Goal: Information Seeking & Learning: Learn about a topic

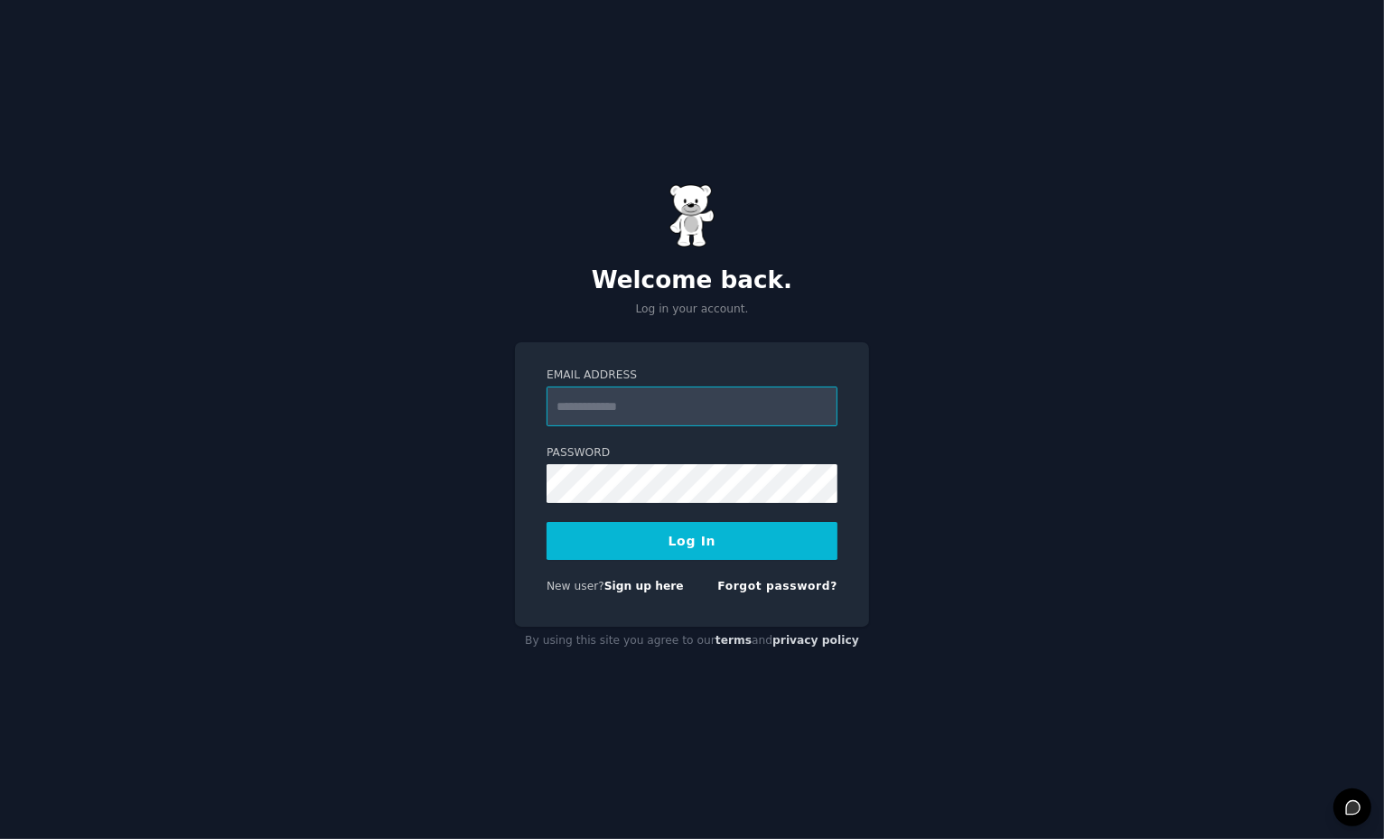
type input "**********"
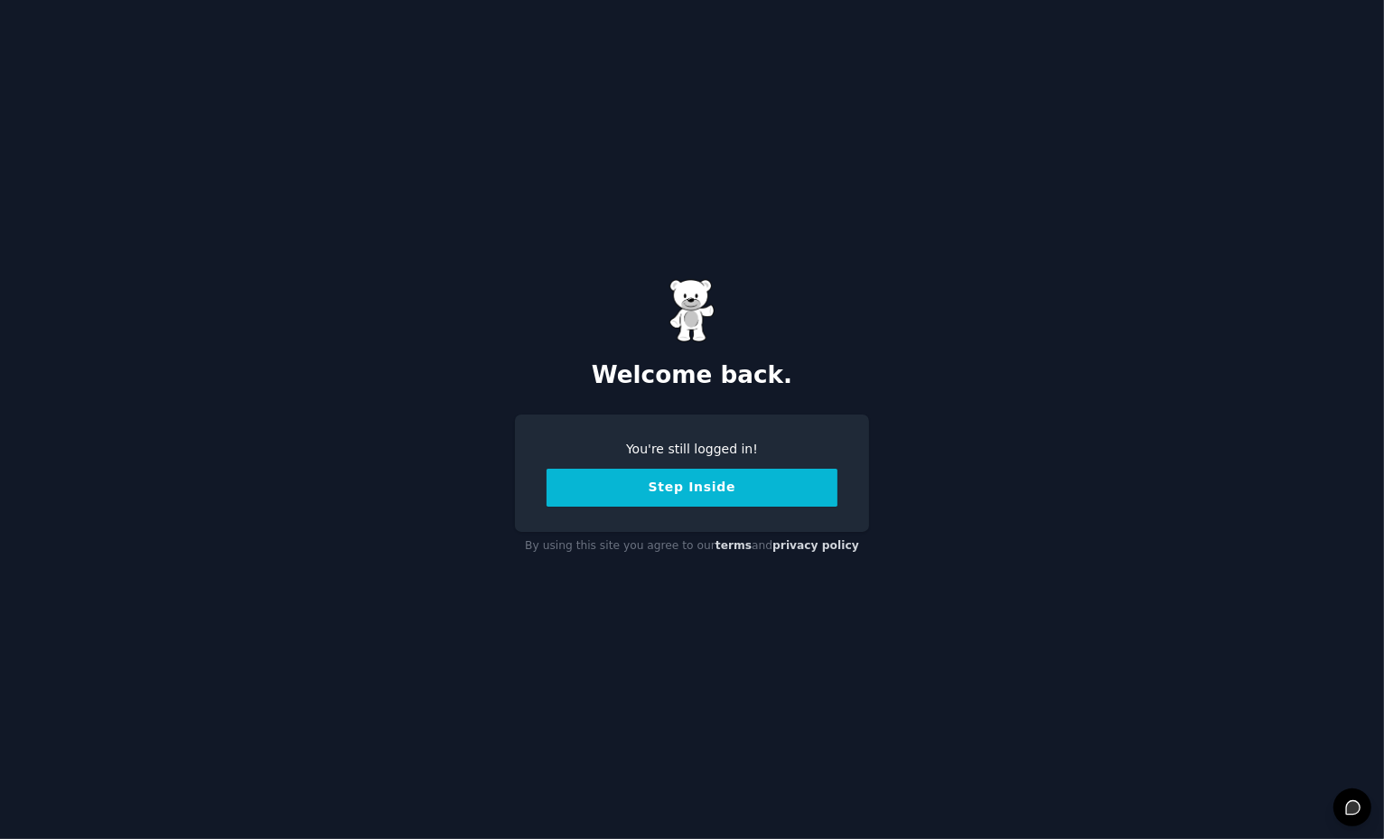
click at [767, 479] on button "Step Inside" at bounding box center [692, 488] width 291 height 38
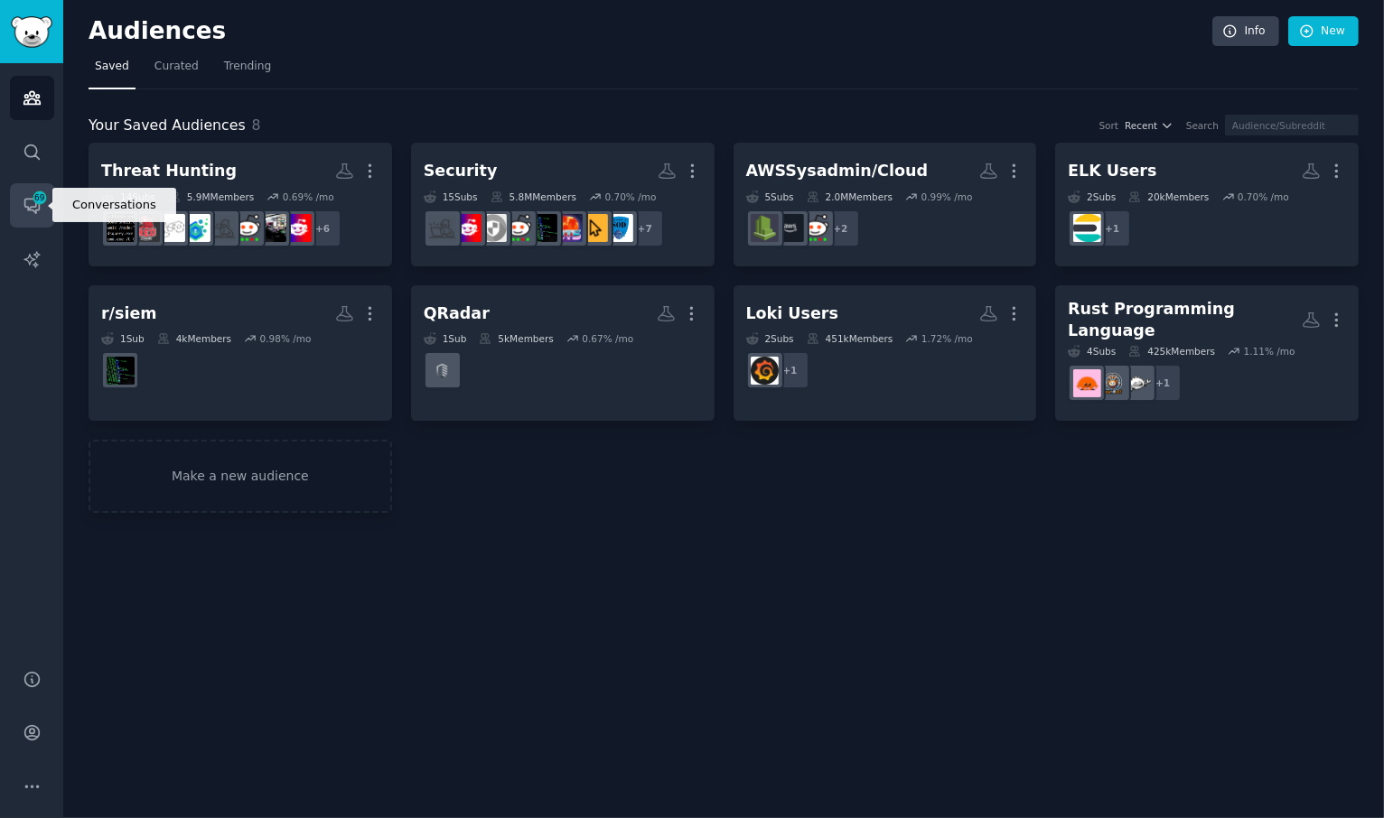
click at [24, 208] on icon "Sidebar" at bounding box center [32, 205] width 19 height 19
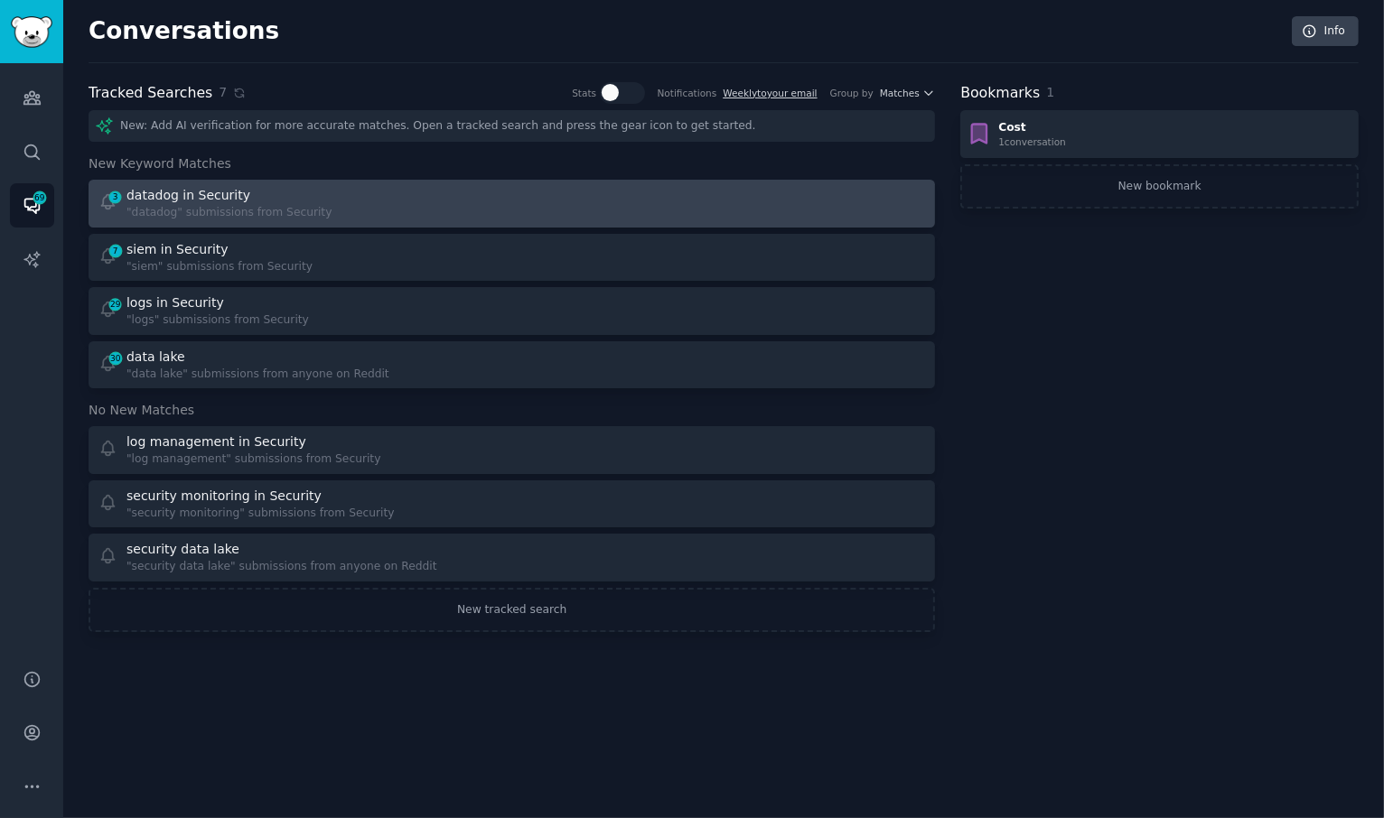
click at [312, 196] on div "datadog in Security" at bounding box center [228, 195] width 205 height 19
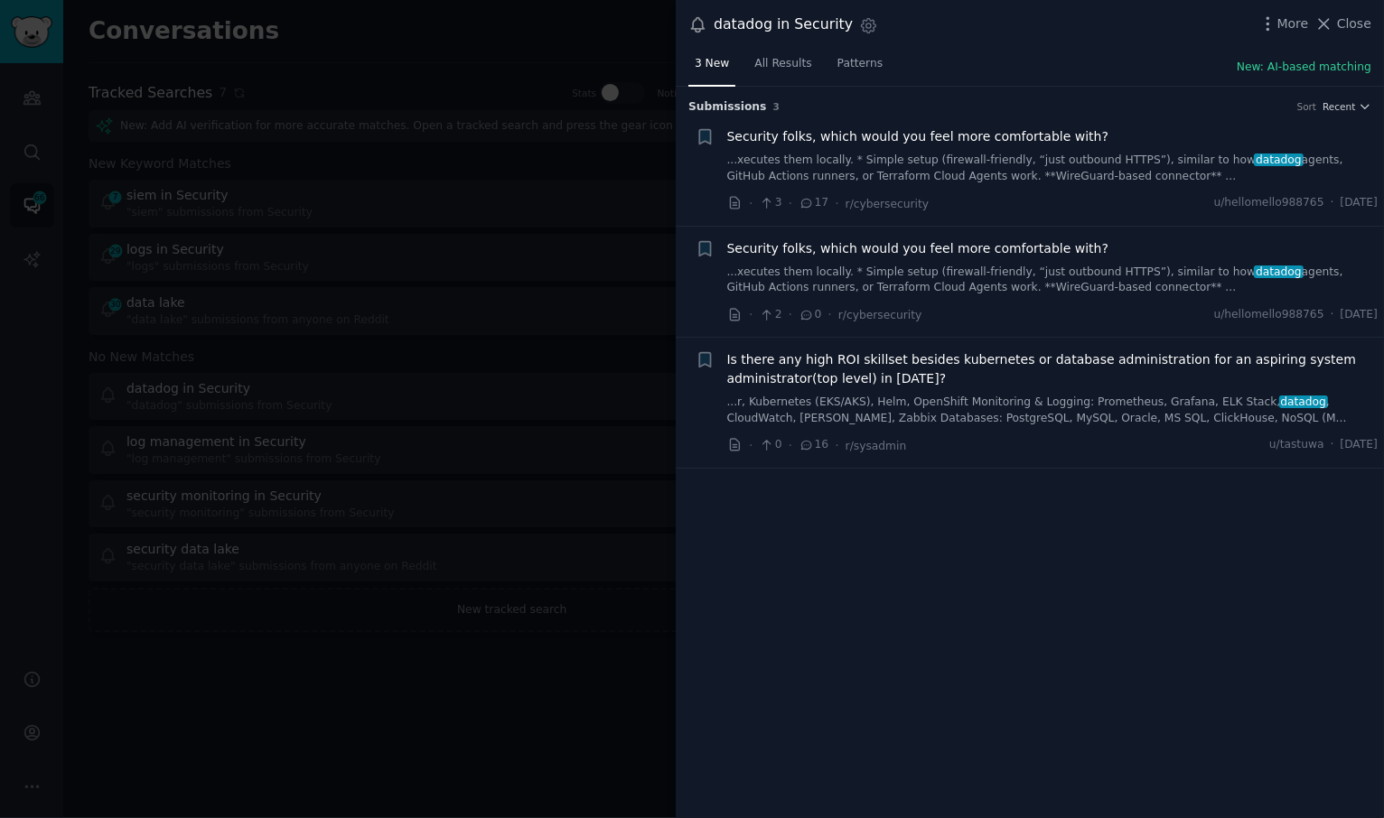
click at [1074, 164] on link "...xecutes them locally. * Simple setup (firewall-friendly, “just outbound HTTP…" at bounding box center [1052, 169] width 651 height 32
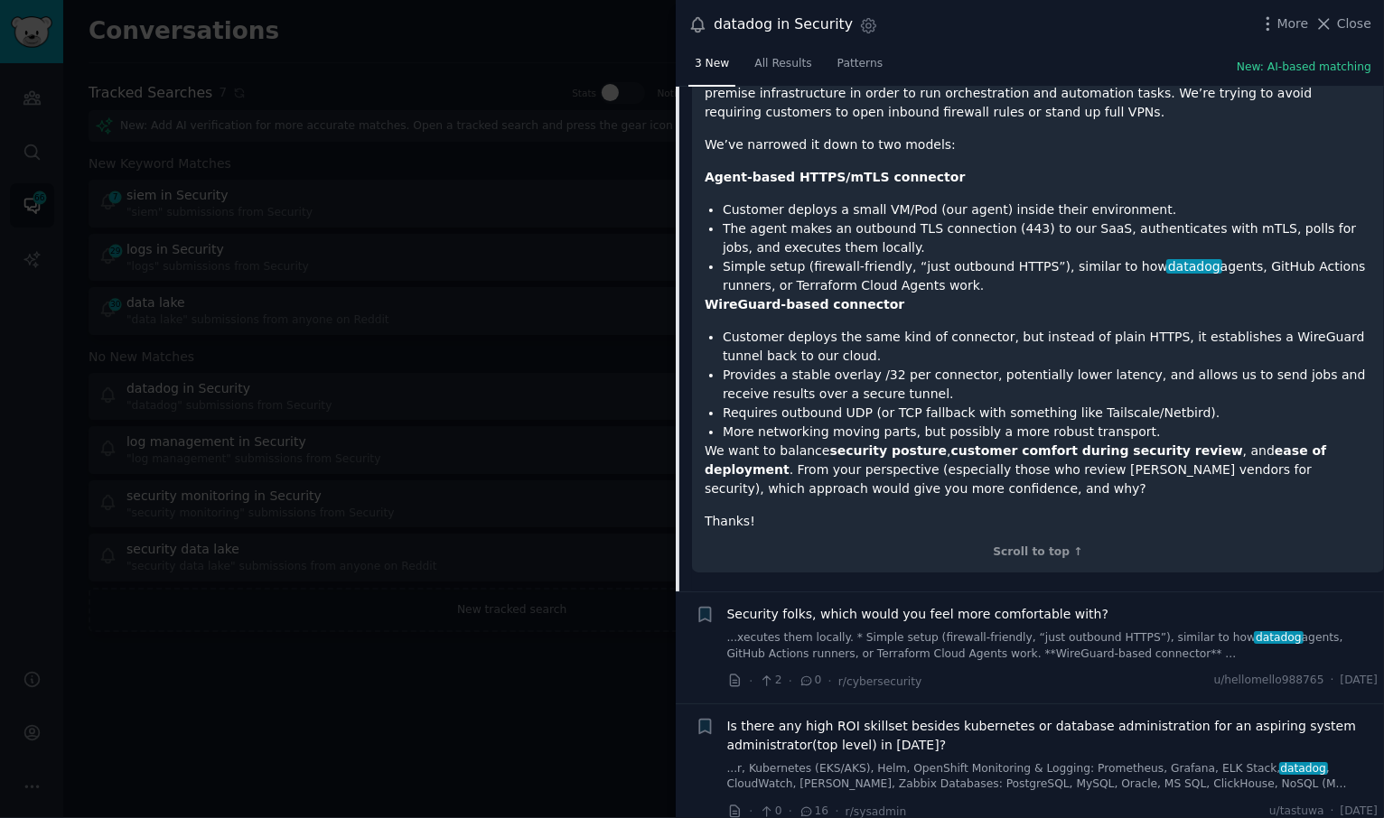
scroll to position [295, 0]
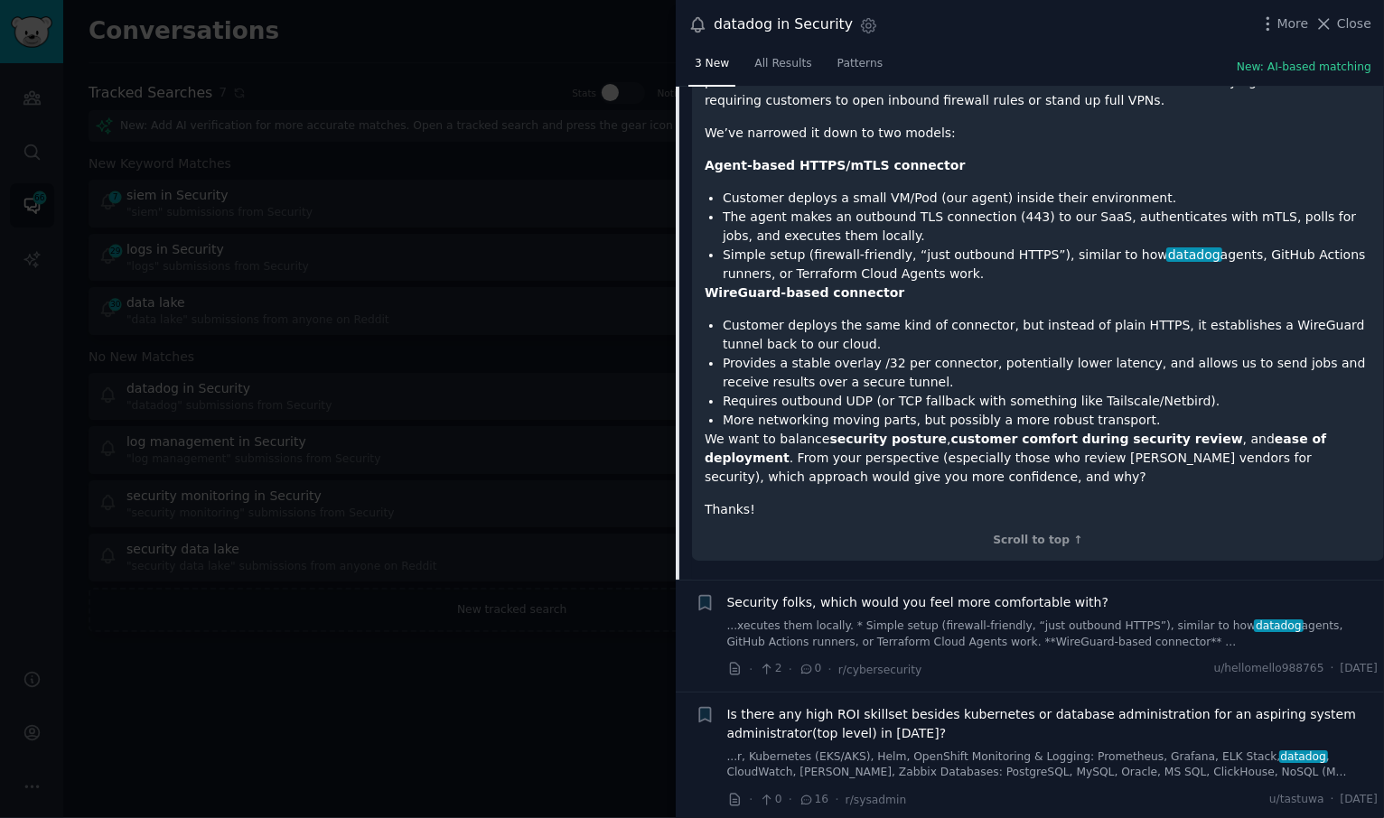
click at [516, 232] on div at bounding box center [692, 409] width 1384 height 818
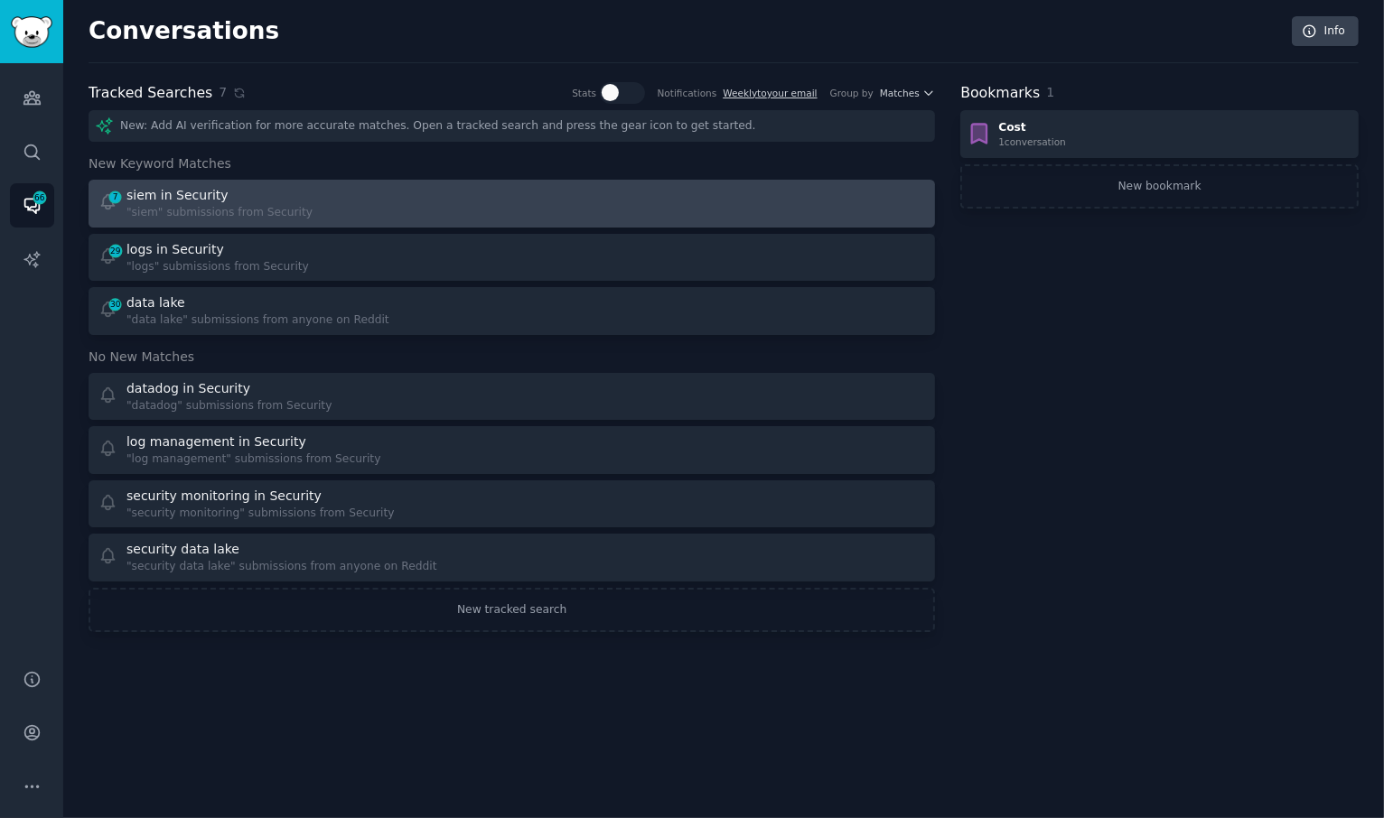
click at [407, 196] on div "7 siem in Security "siem" submissions from Security" at bounding box center [298, 203] width 401 height 35
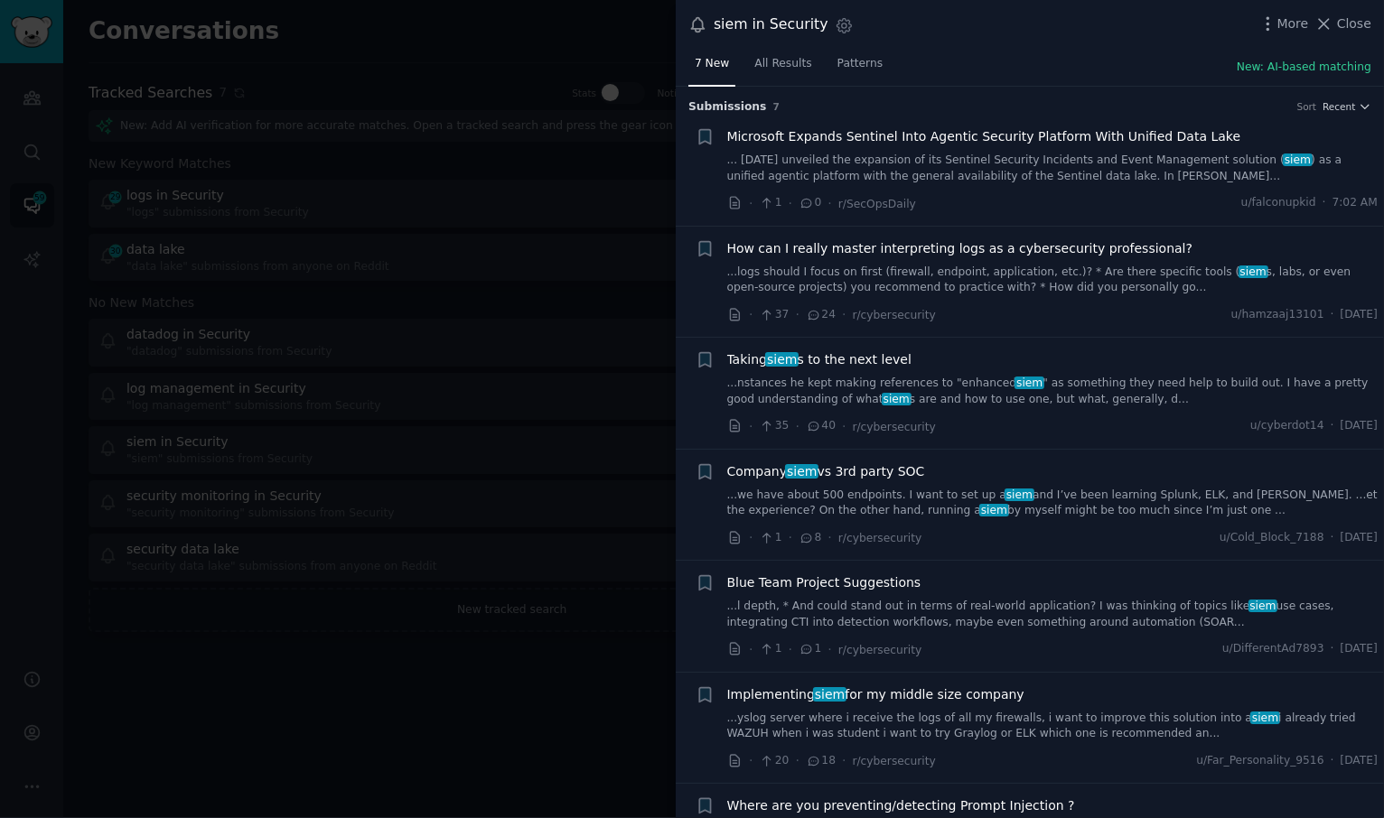
click at [929, 397] on link "...nstances he kept making references to "enhanced siem " as something they nee…" at bounding box center [1052, 392] width 651 height 32
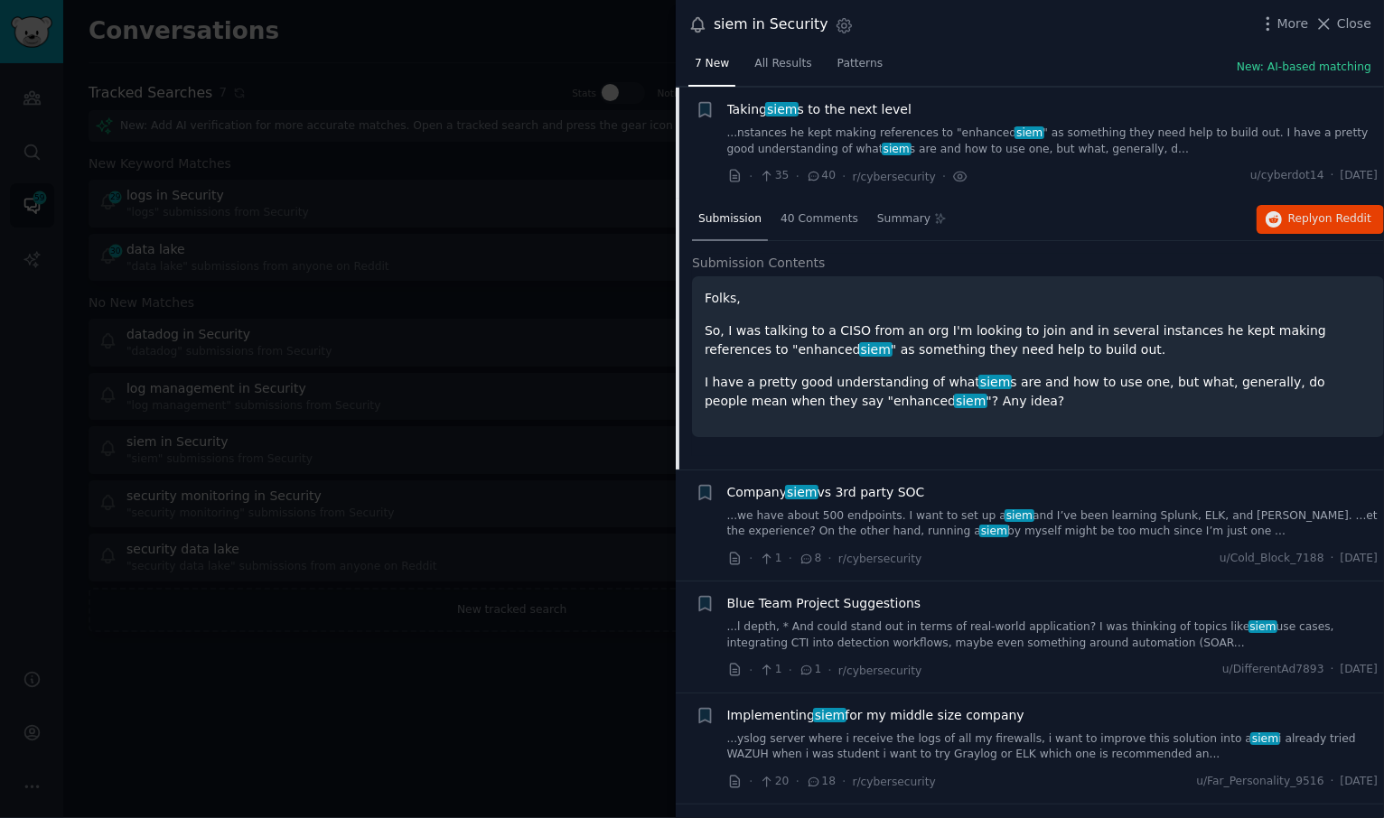
scroll to position [250, 0]
click at [1074, 519] on link "...we have about 500 endpoints. I want to set up a siem and I’ve been learning …" at bounding box center [1052, 525] width 651 height 32
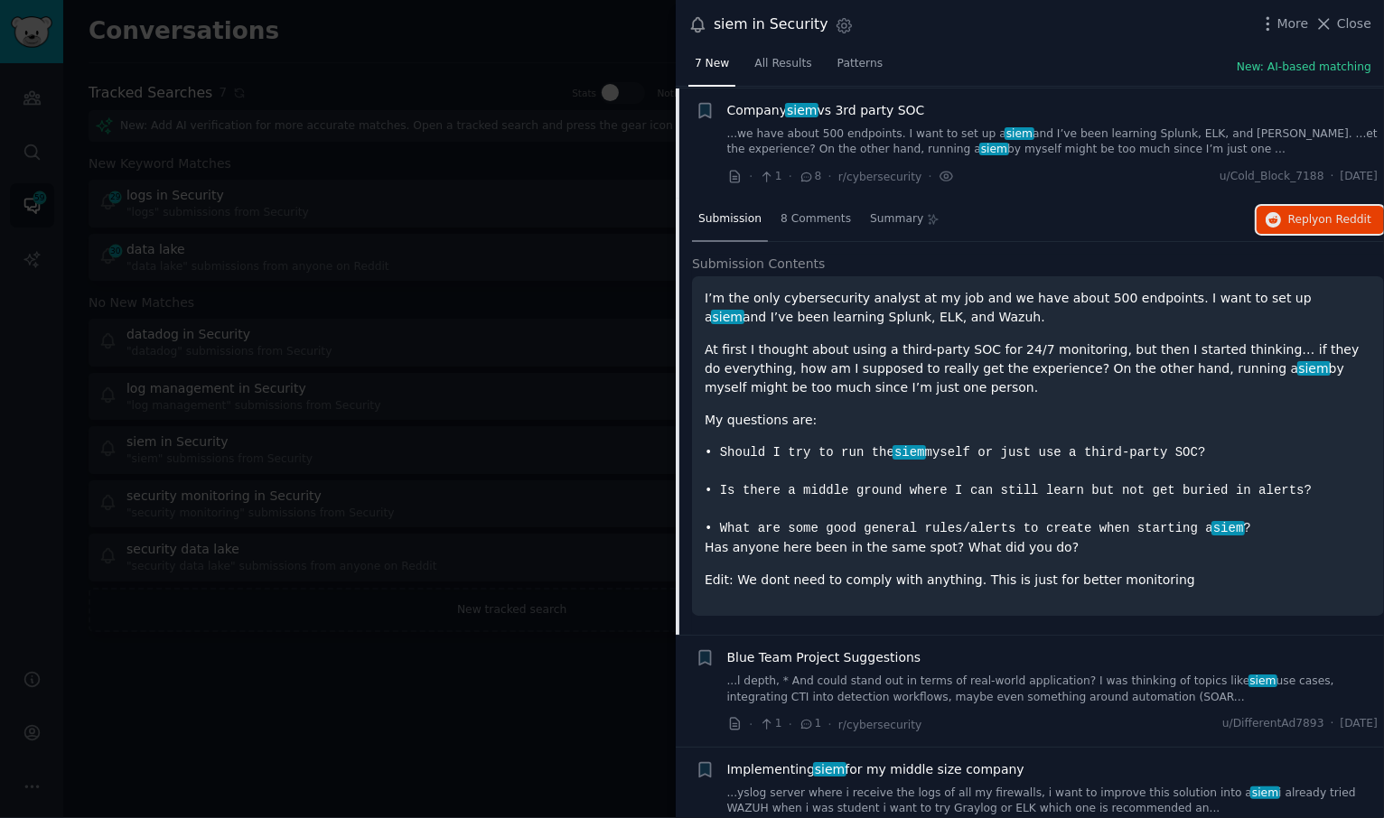
scroll to position [508, 0]
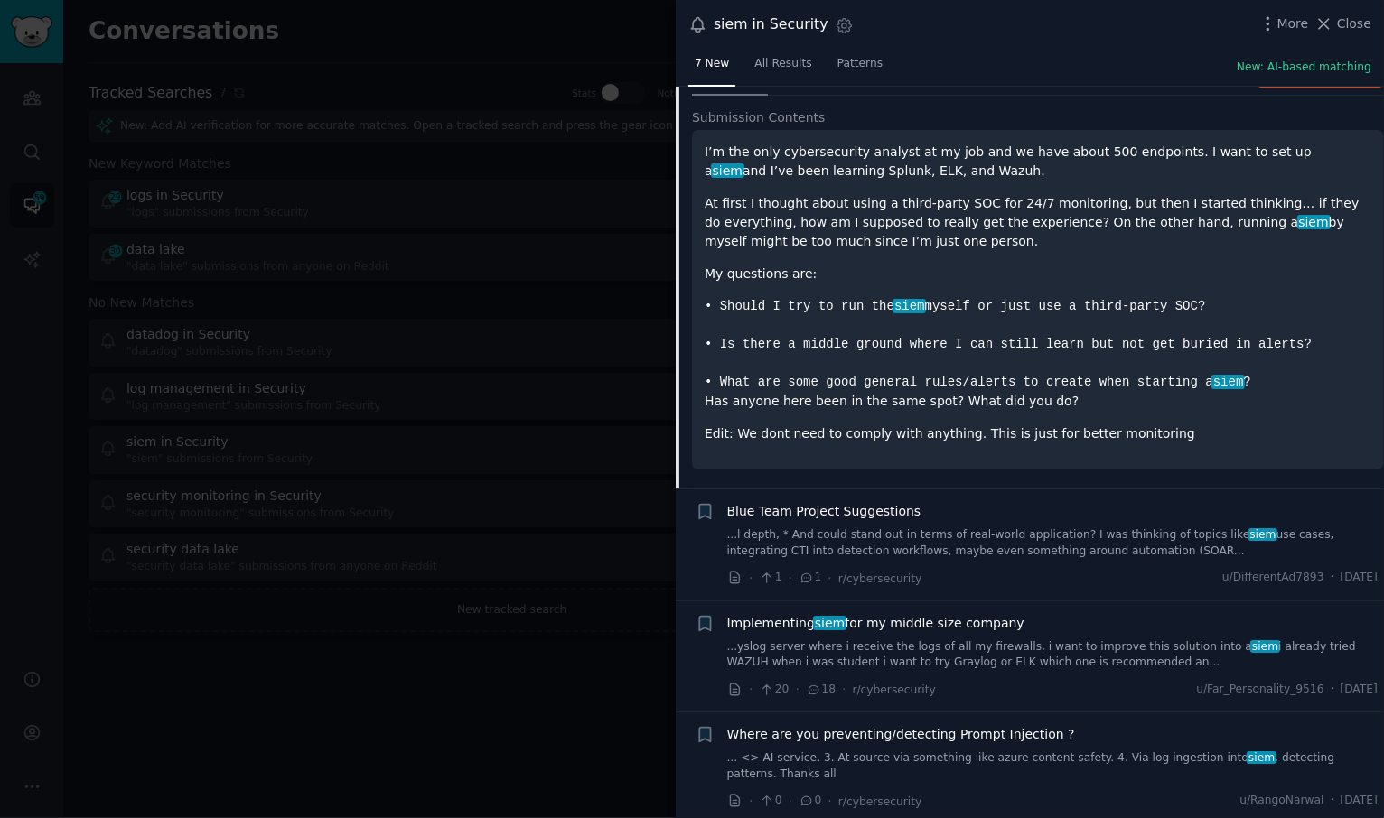
click at [977, 532] on link "...l depth, * And could stand out in terms of real-world application? I was thi…" at bounding box center [1052, 544] width 651 height 32
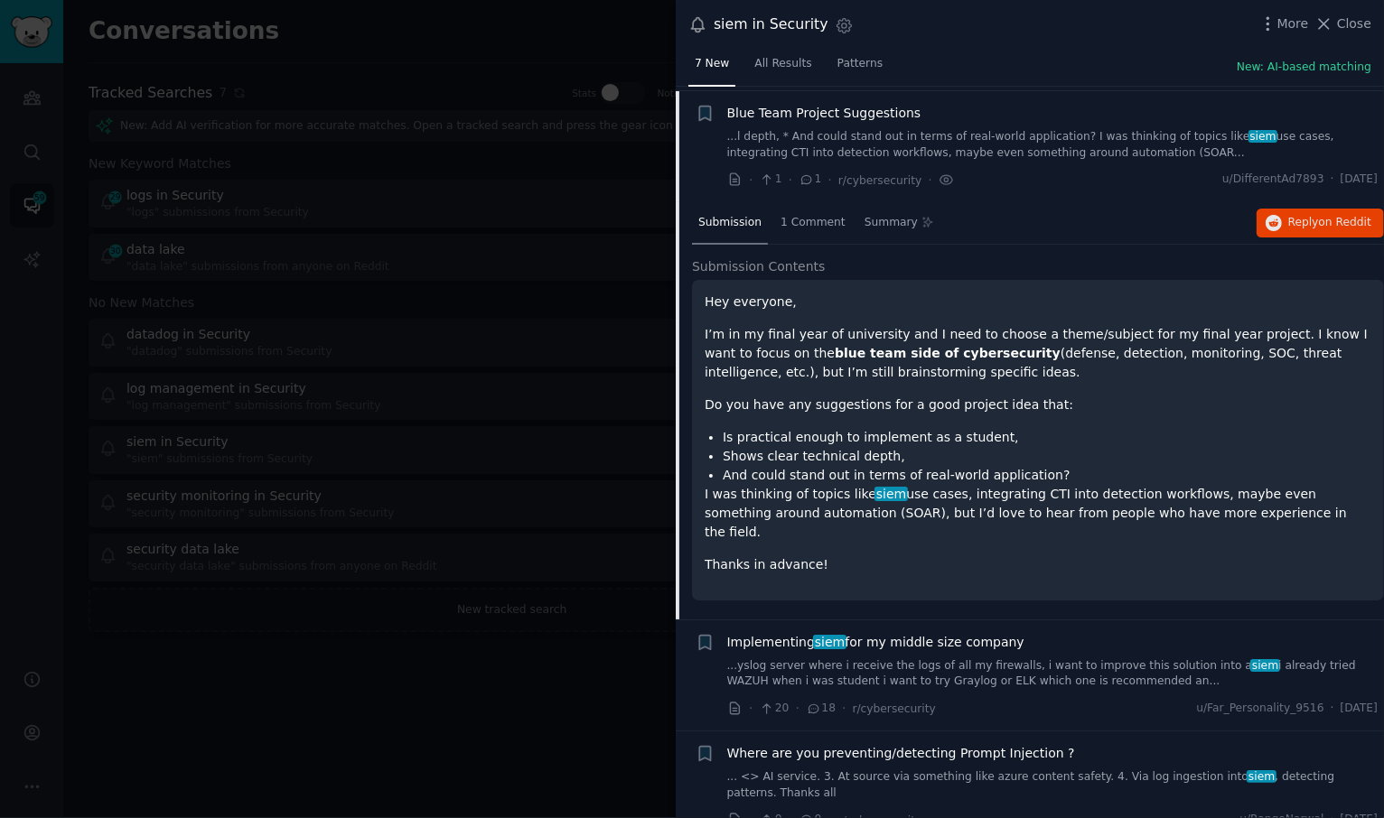
click at [994, 659] on link "...yslog server where i receive the logs of all my firewalls, i want to improve…" at bounding box center [1052, 675] width 651 height 32
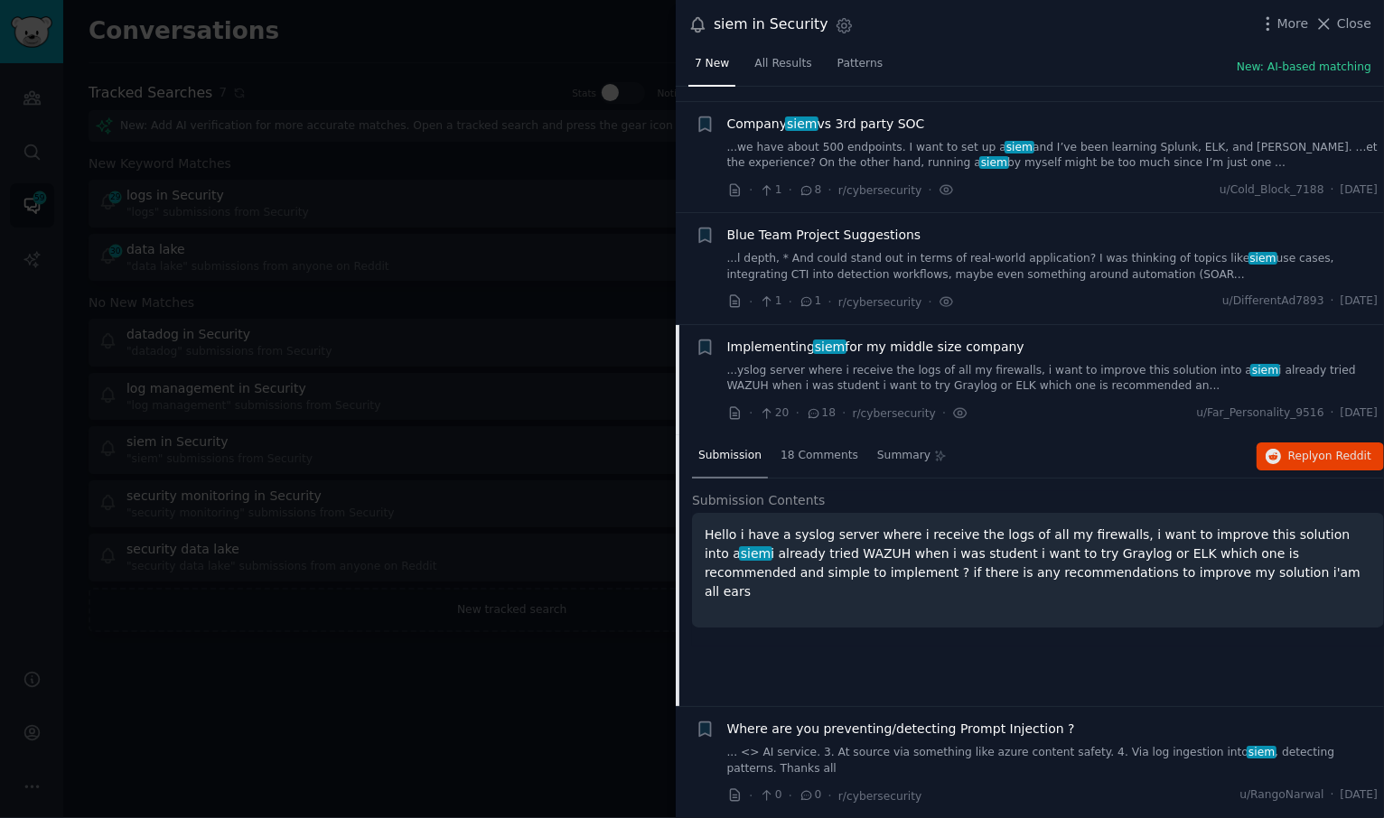
scroll to position [343, 0]
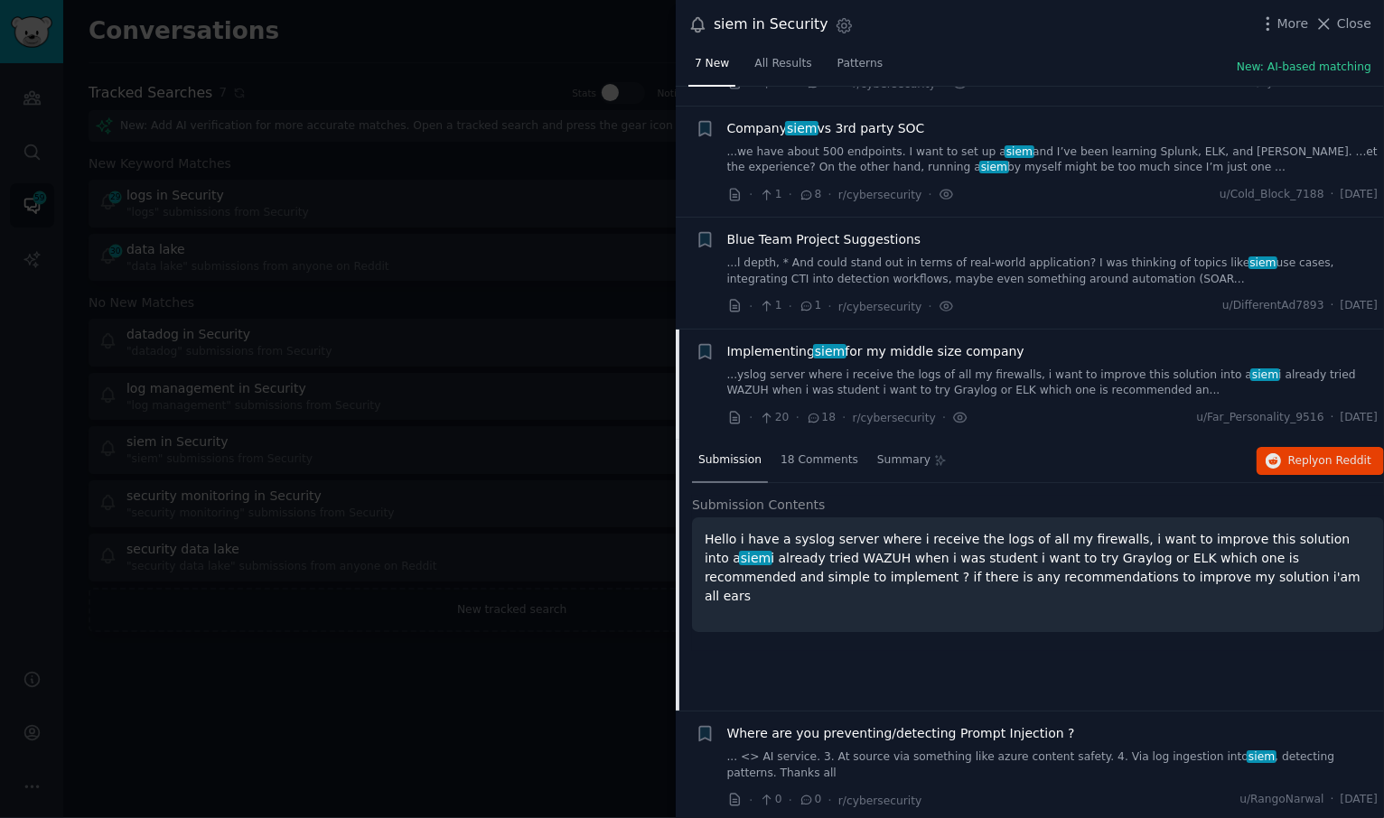
click at [377, 204] on div at bounding box center [692, 409] width 1384 height 818
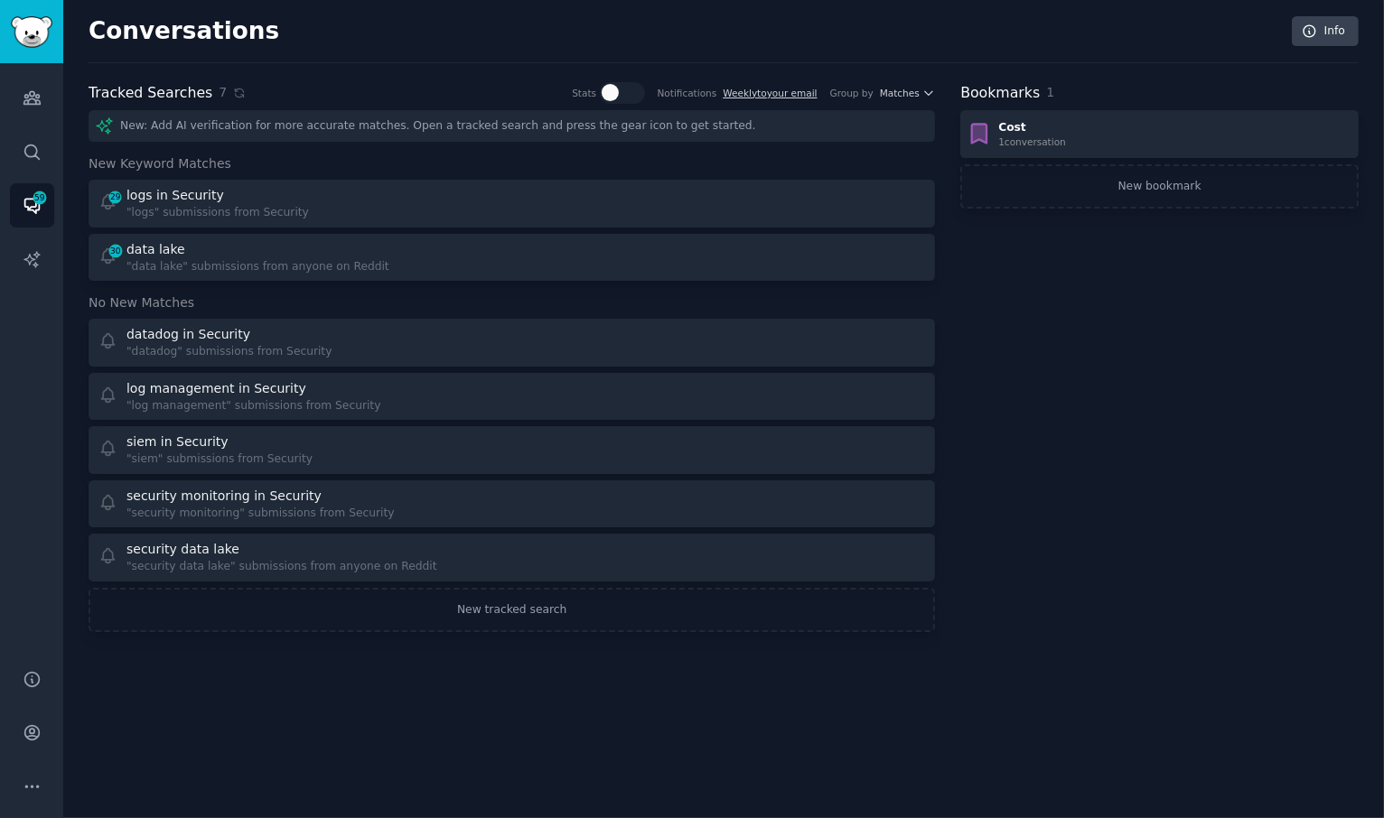
click at [348, 207] on div "29 logs in Security "logs" submissions from Security" at bounding box center [298, 203] width 401 height 35
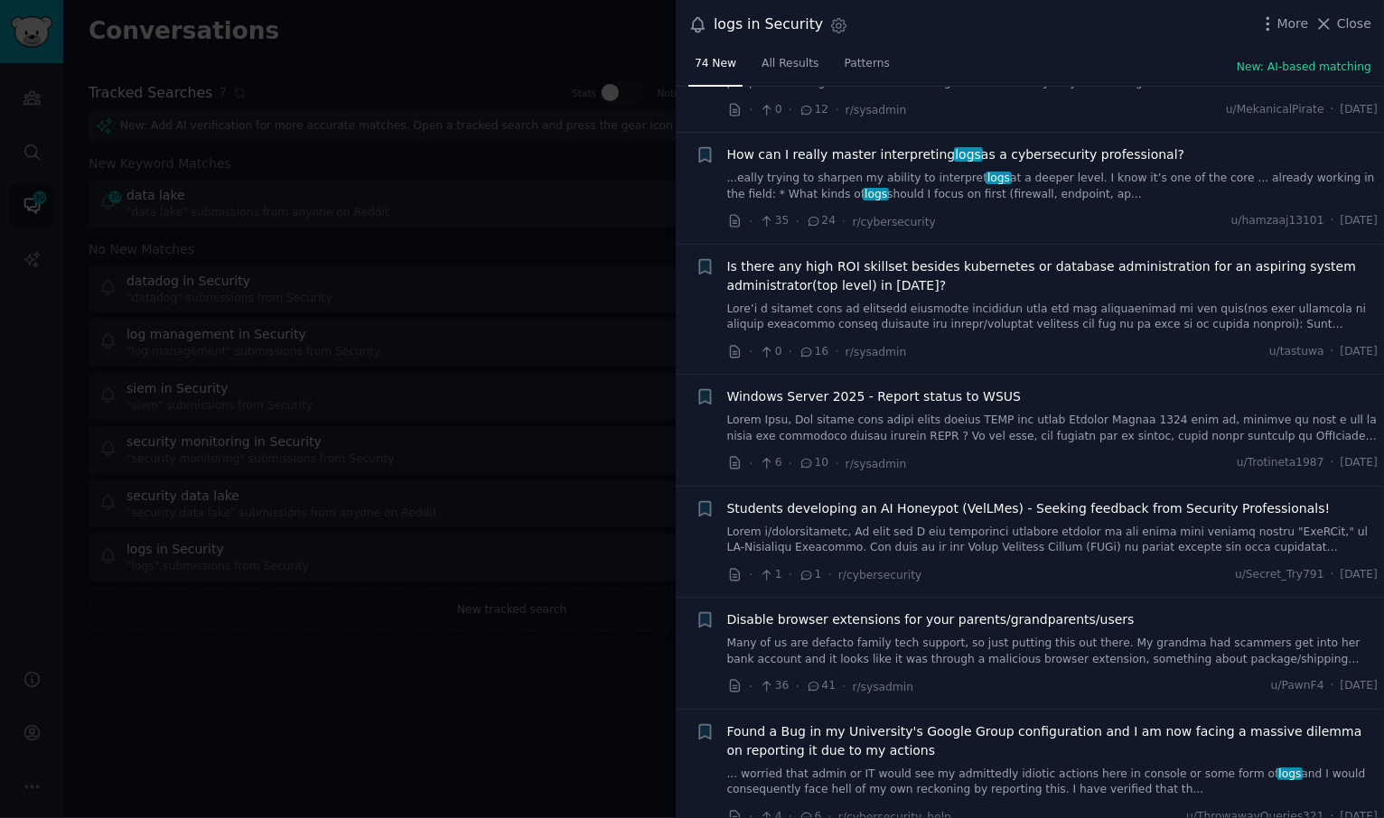
scroll to position [3000, 0]
click at [352, 641] on div at bounding box center [692, 409] width 1384 height 818
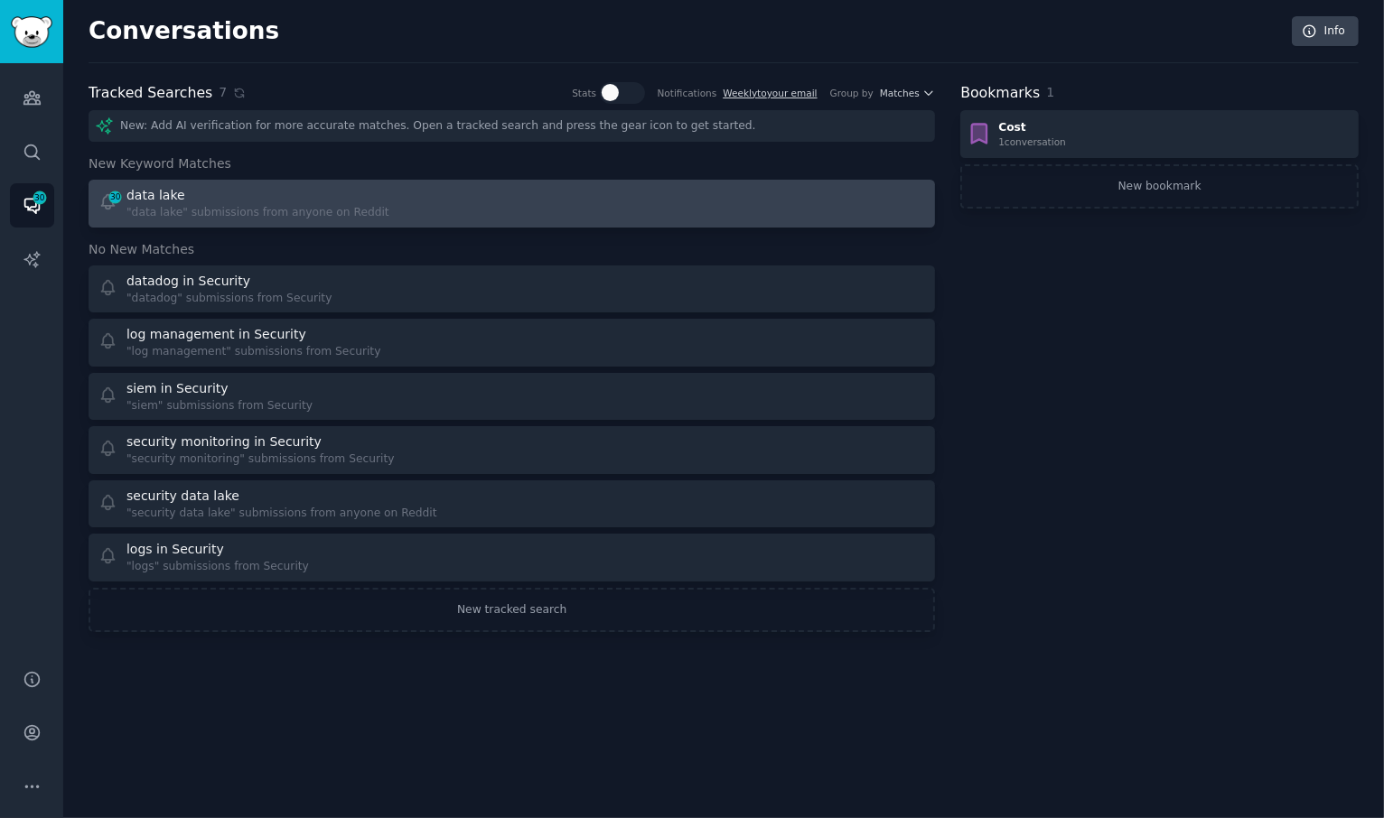
click at [300, 201] on div "data lake" at bounding box center [257, 195] width 263 height 19
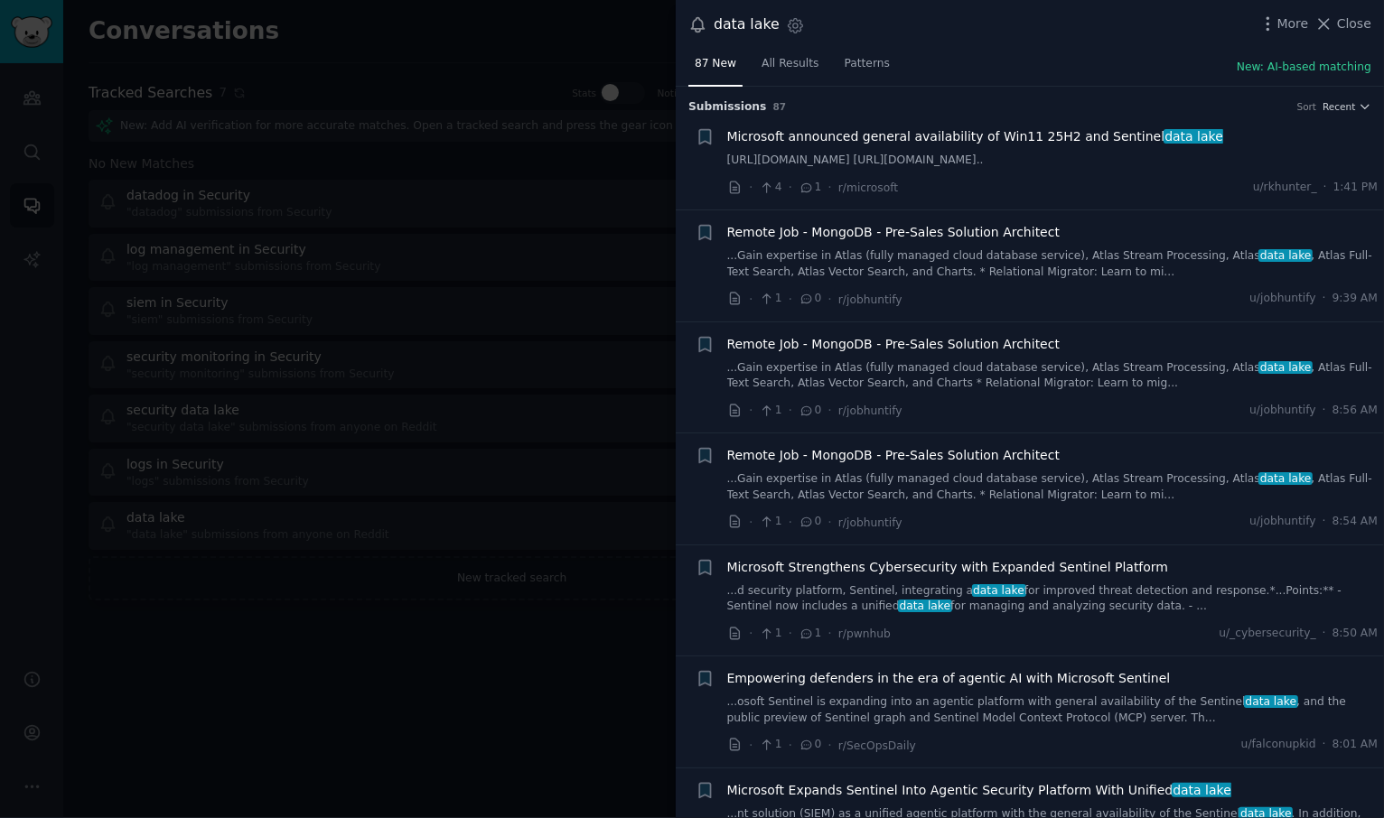
click at [1068, 169] on link "[URL][DOMAIN_NAME] [URL][DOMAIN_NAME].." at bounding box center [1052, 161] width 651 height 16
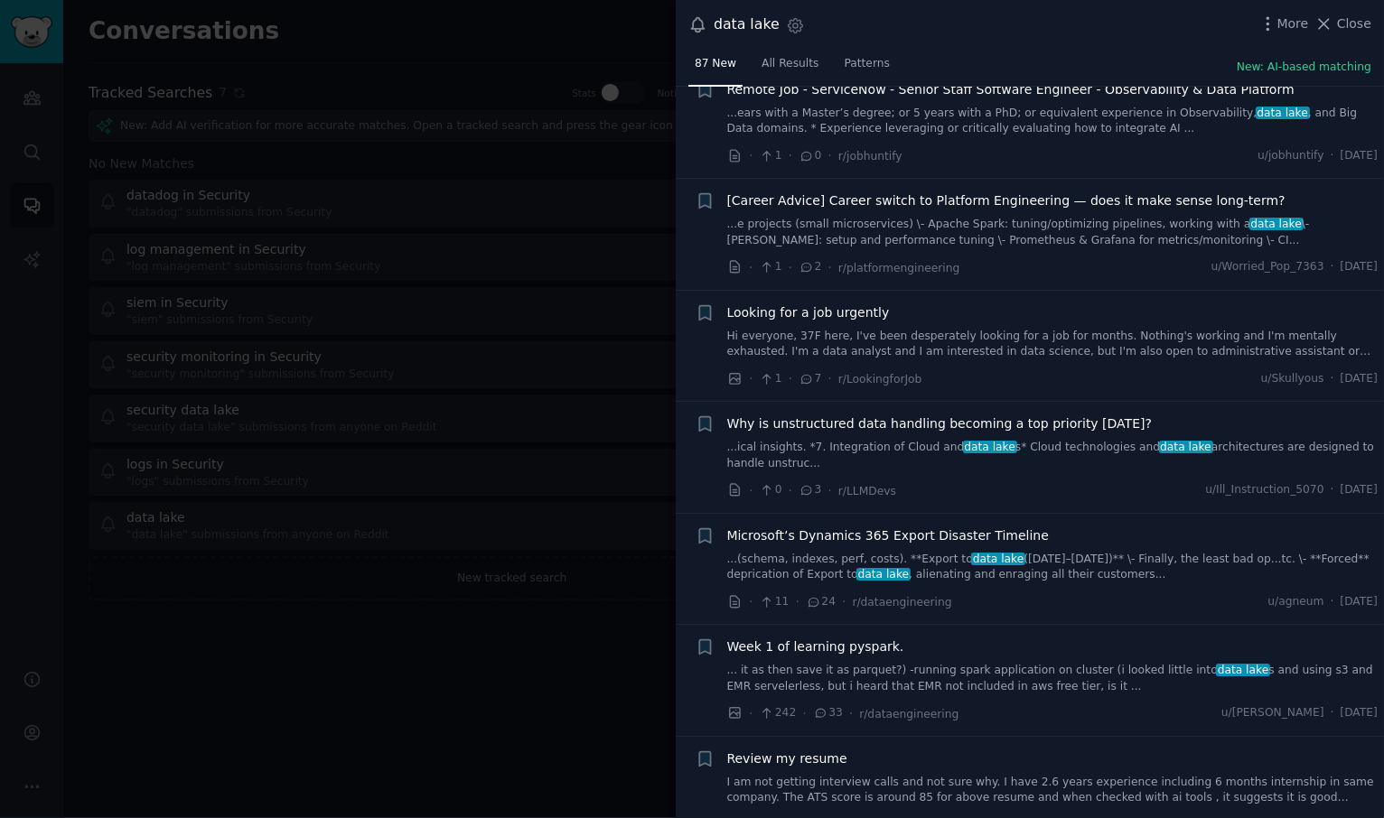
scroll to position [1432, 0]
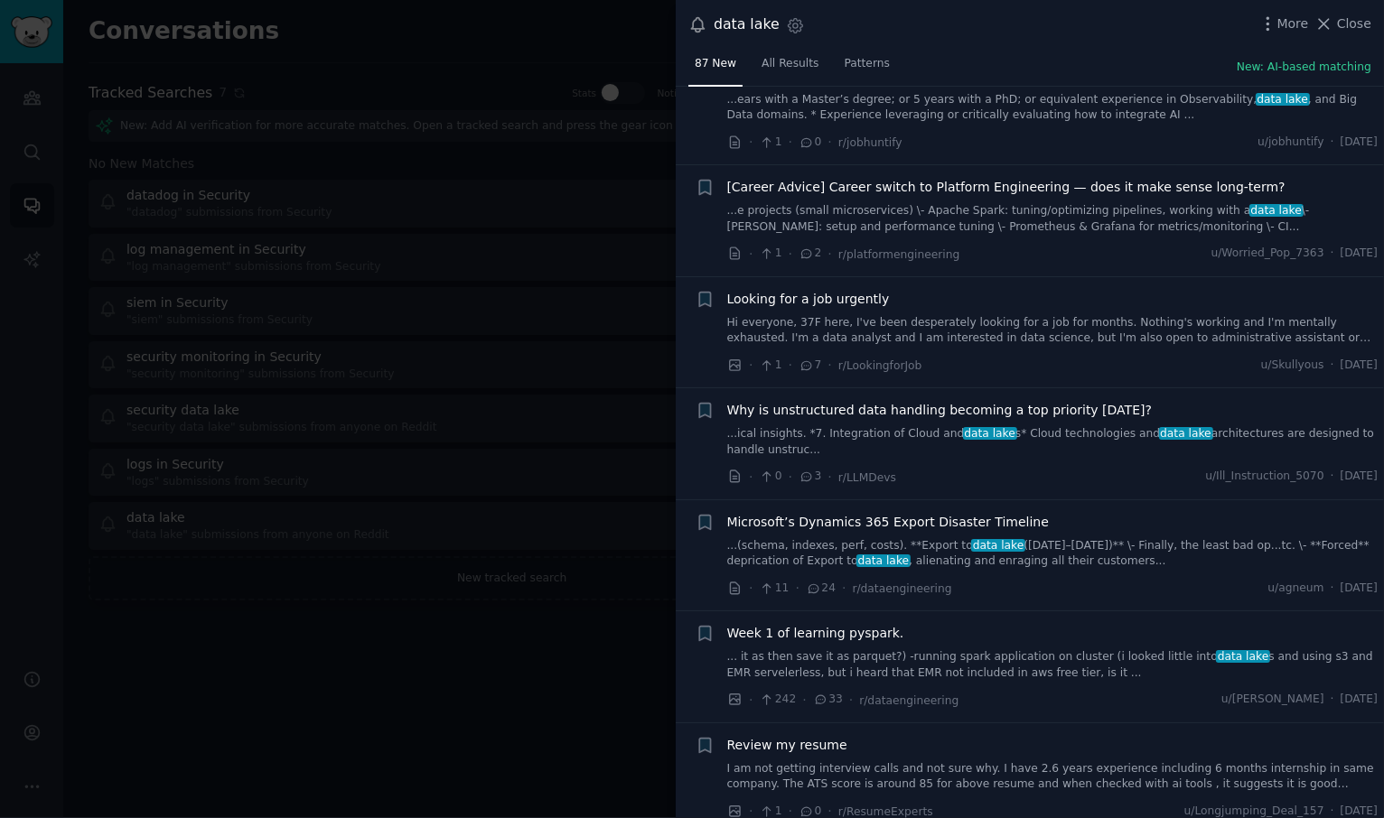
click at [1074, 435] on link "...ical insights. *7. Integration of Cloud and data lake s* Cloud technologies …" at bounding box center [1052, 442] width 651 height 32
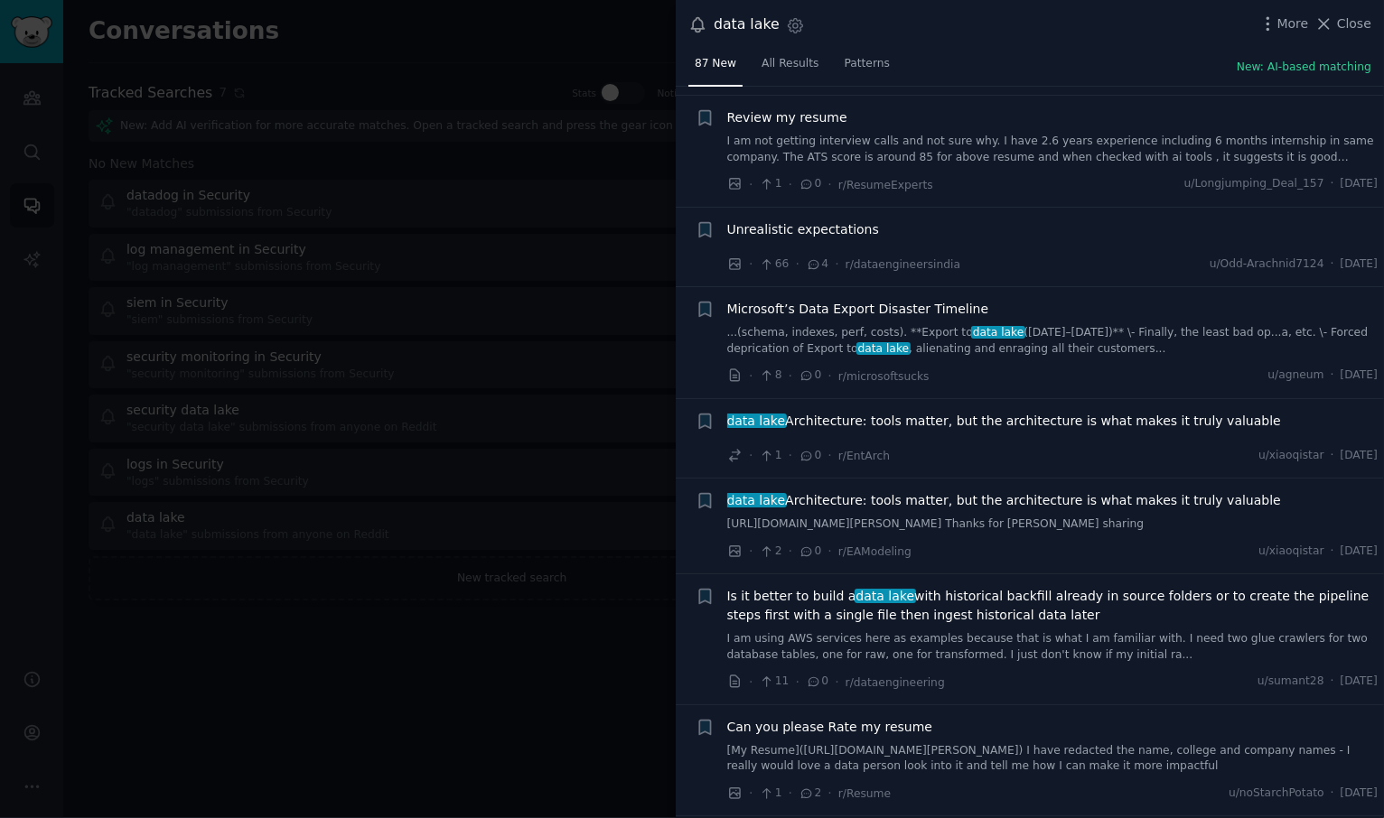
scroll to position [2984, 0]
click at [1004, 414] on span "data lake Architecture: tools matter, but the architecture is what makes it tru…" at bounding box center [1004, 423] width 554 height 19
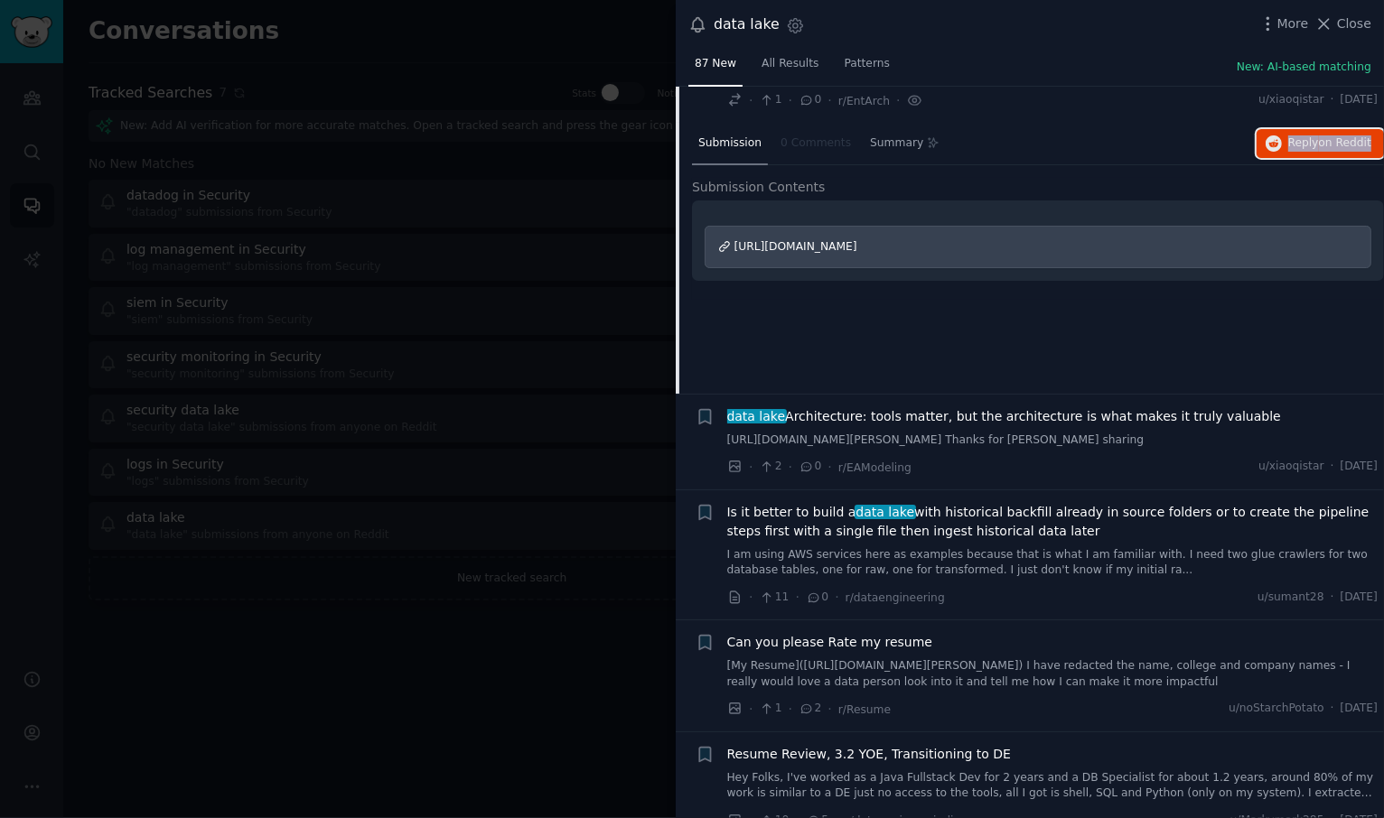
scroll to position [2148, 0]
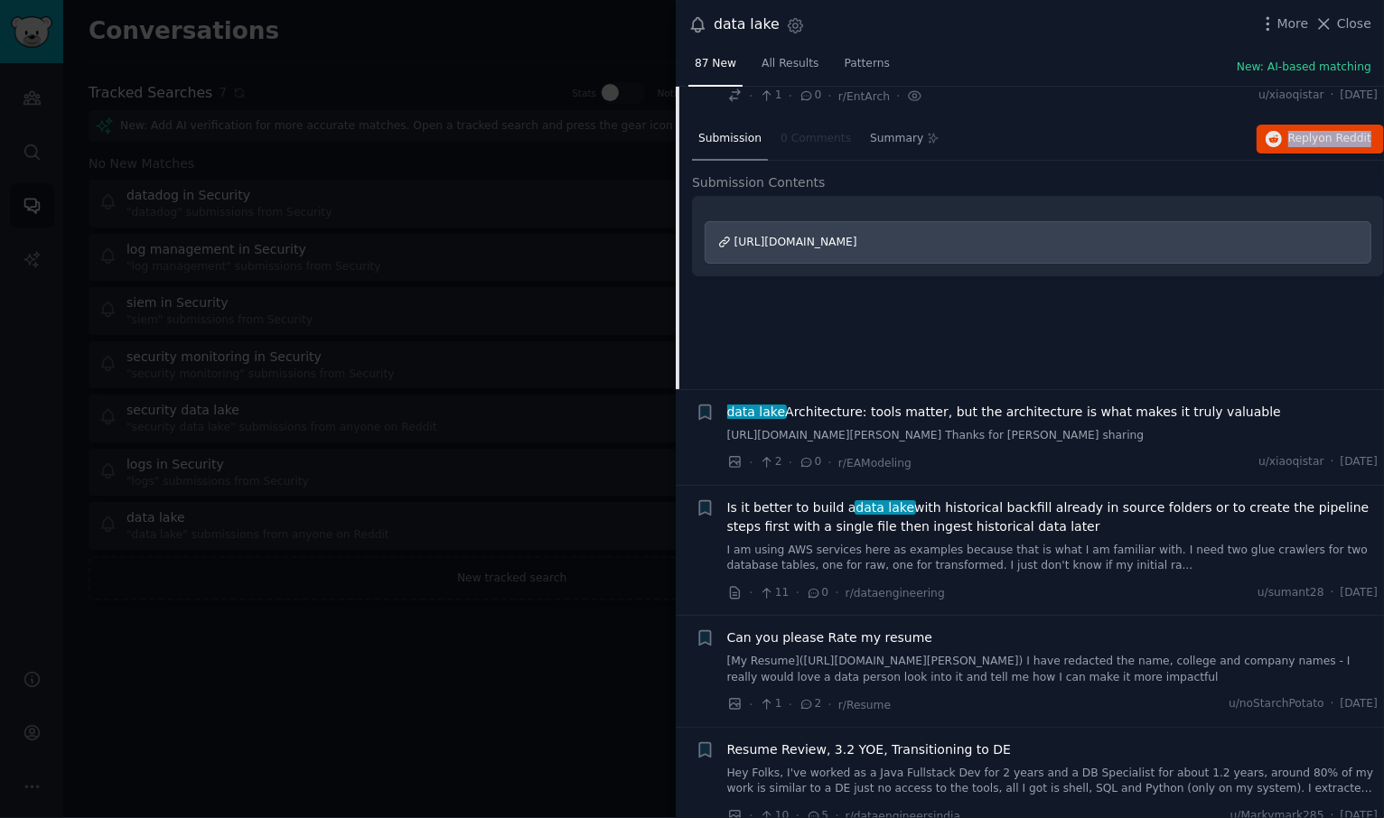
click at [1071, 572] on link "I am using AWS services here as examples because that is what I am familiar wit…" at bounding box center [1052, 559] width 651 height 32
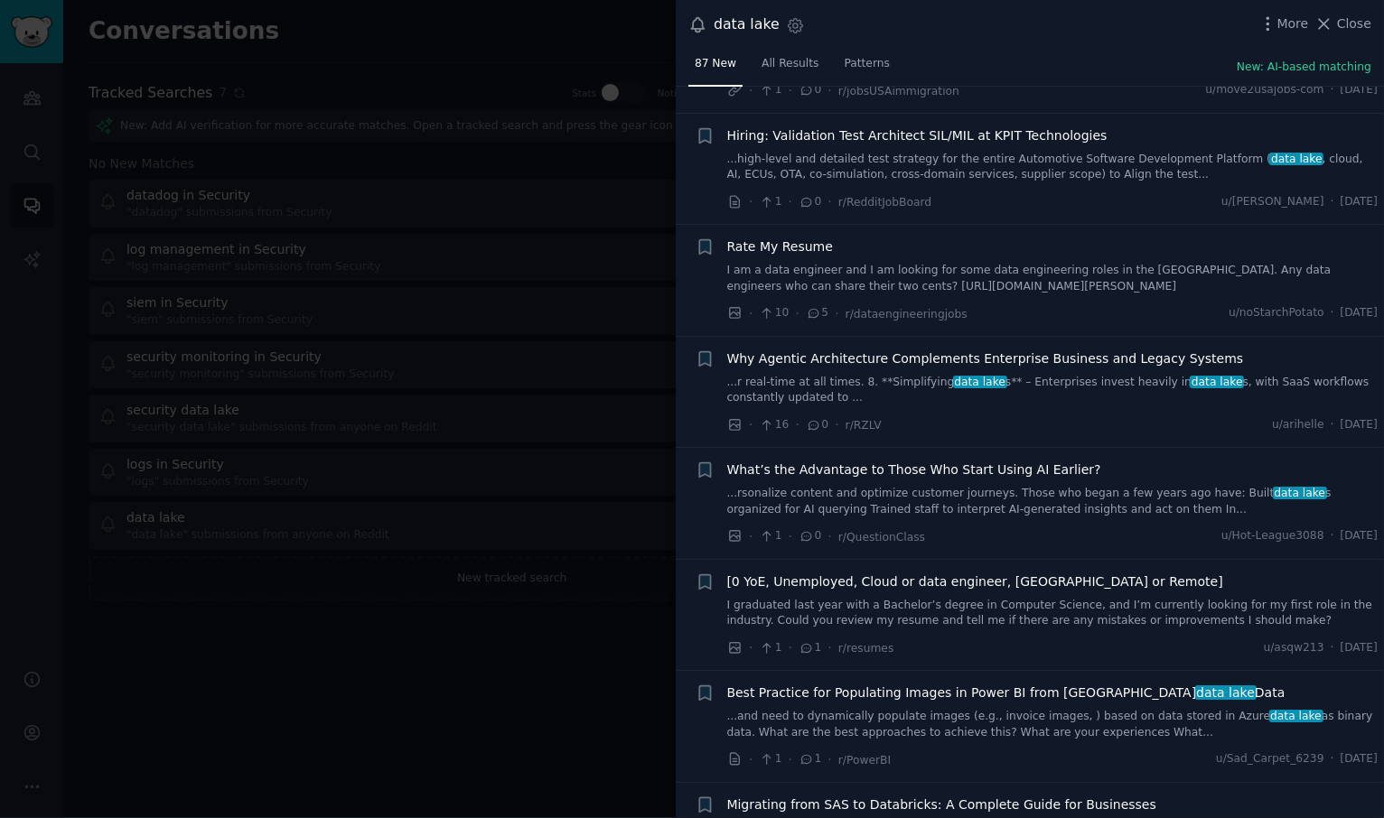
scroll to position [2959, 0]
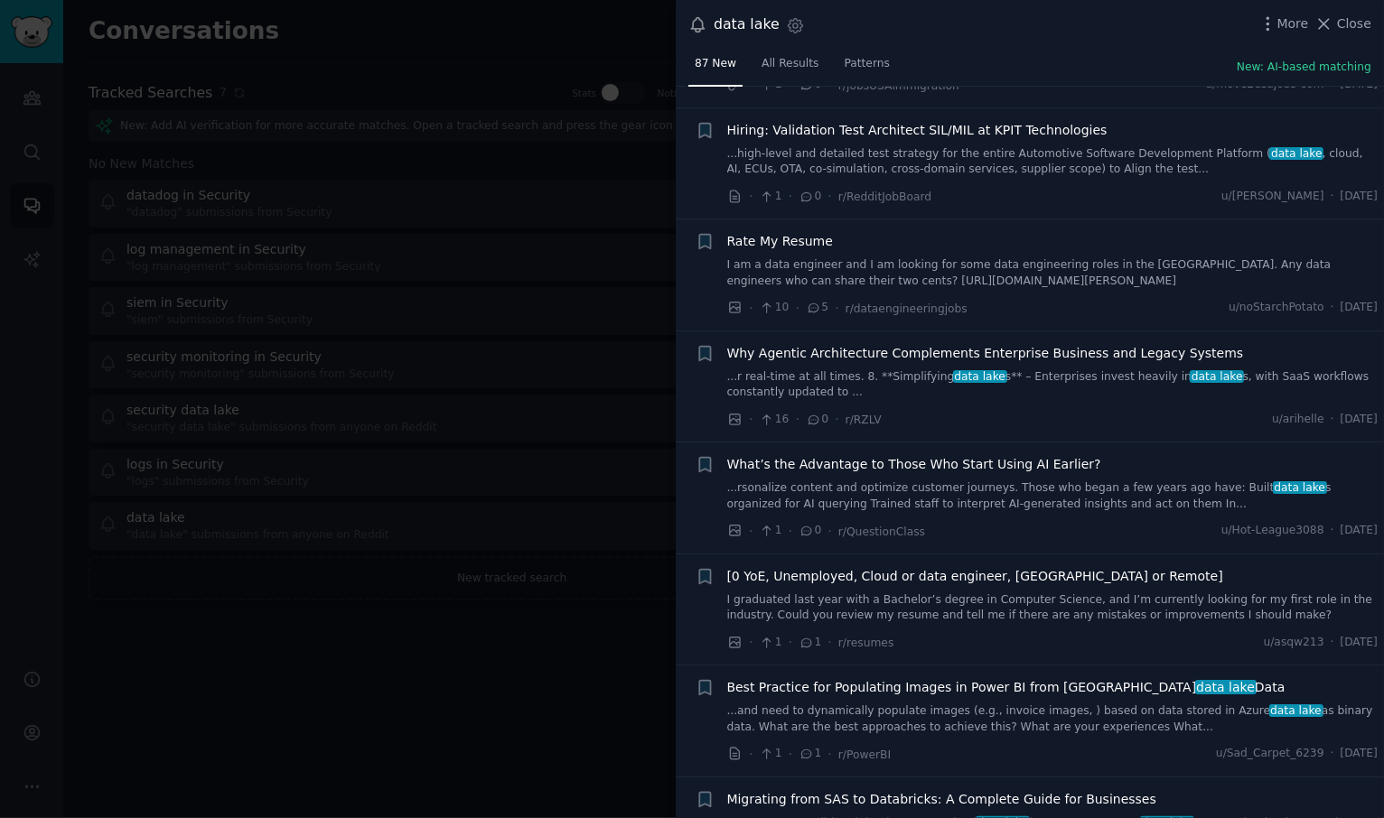
click at [1084, 395] on link "...r real‑time at all times. 8. **Simplifying data lake s** – Enterprises inves…" at bounding box center [1052, 385] width 651 height 32
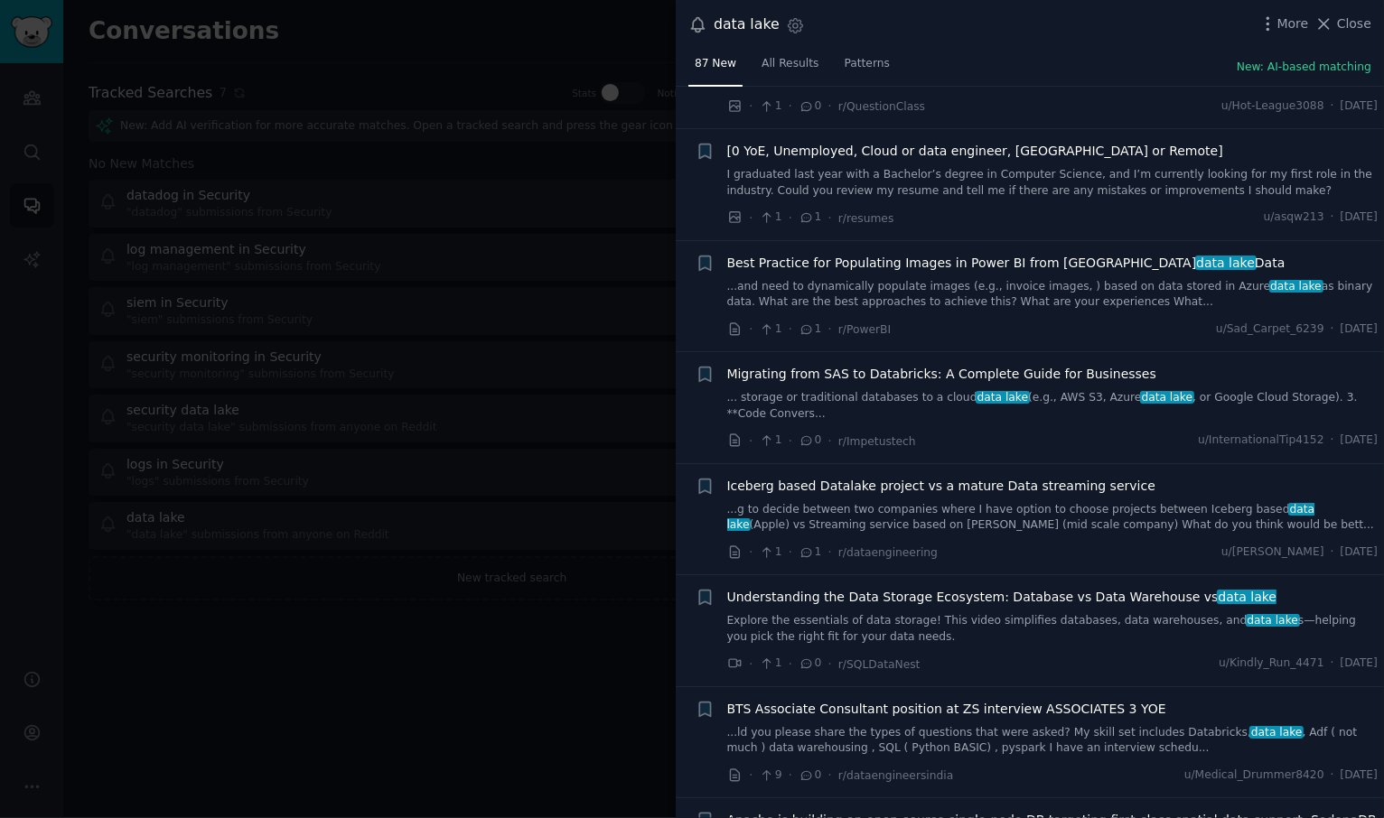
scroll to position [4242, 0]
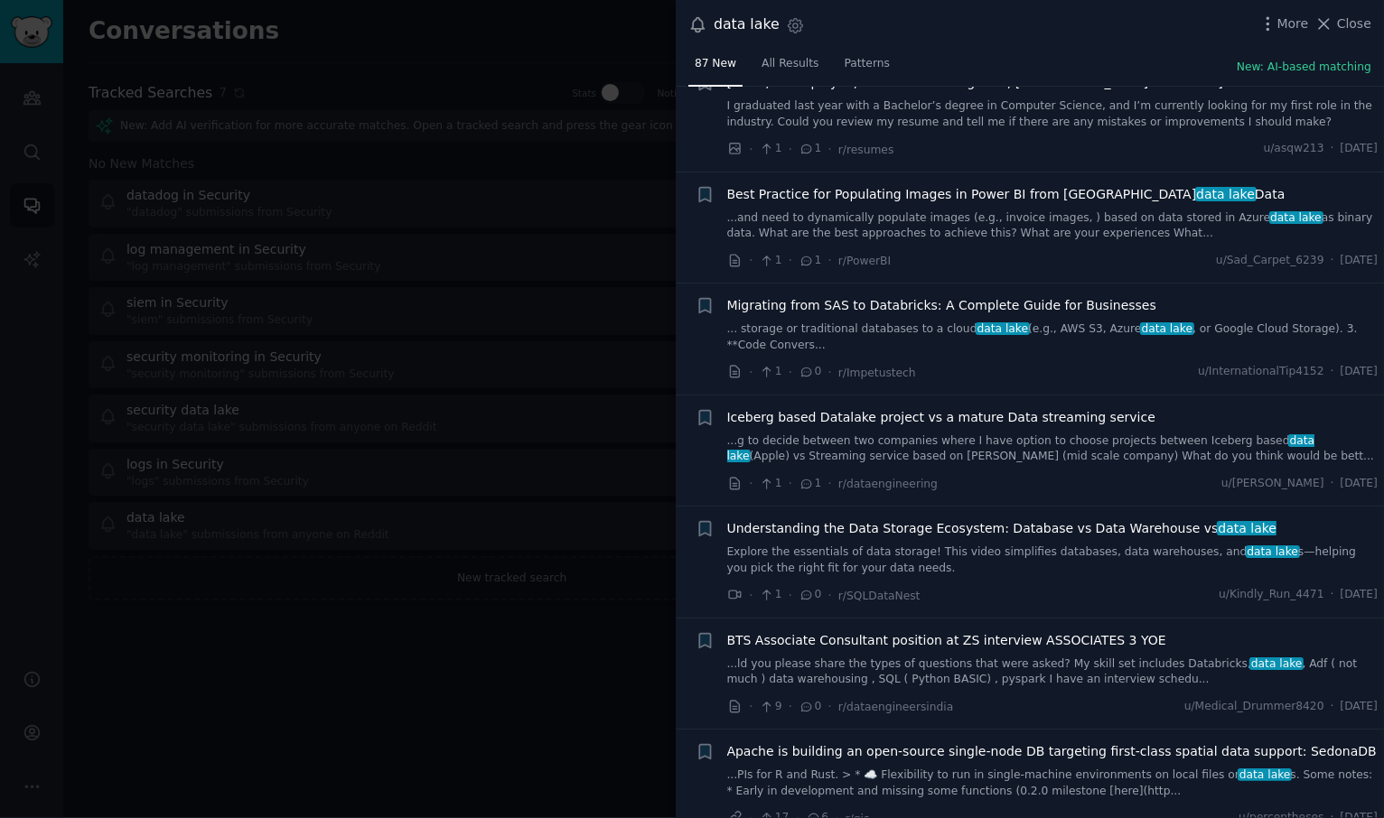
click at [1051, 434] on link "...g to decide between two companies where I have option to choose projects bet…" at bounding box center [1052, 450] width 651 height 32
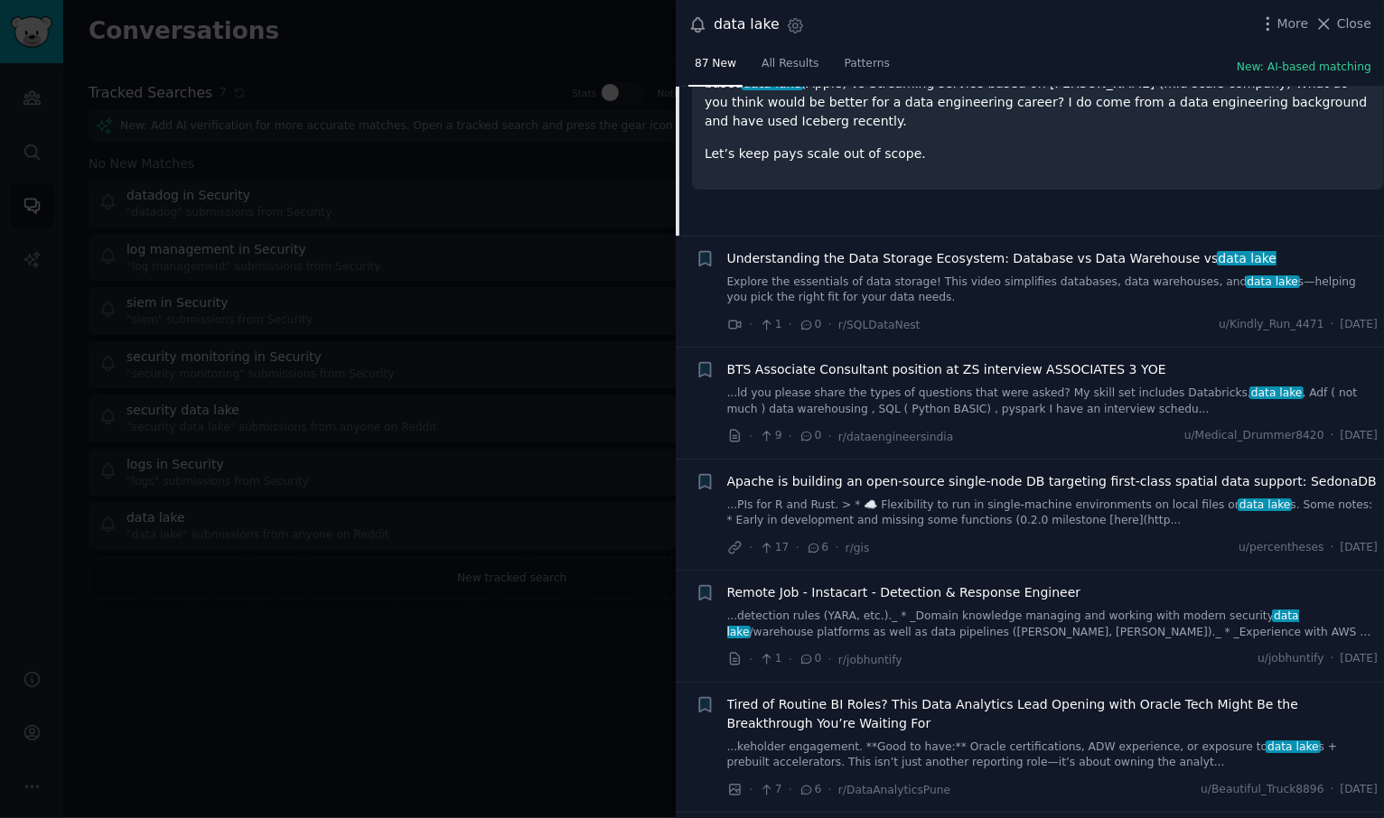
scroll to position [3723, 0]
click at [1065, 305] on link "Explore the essentials of data storage! This video simplifies databases, data w…" at bounding box center [1052, 292] width 651 height 32
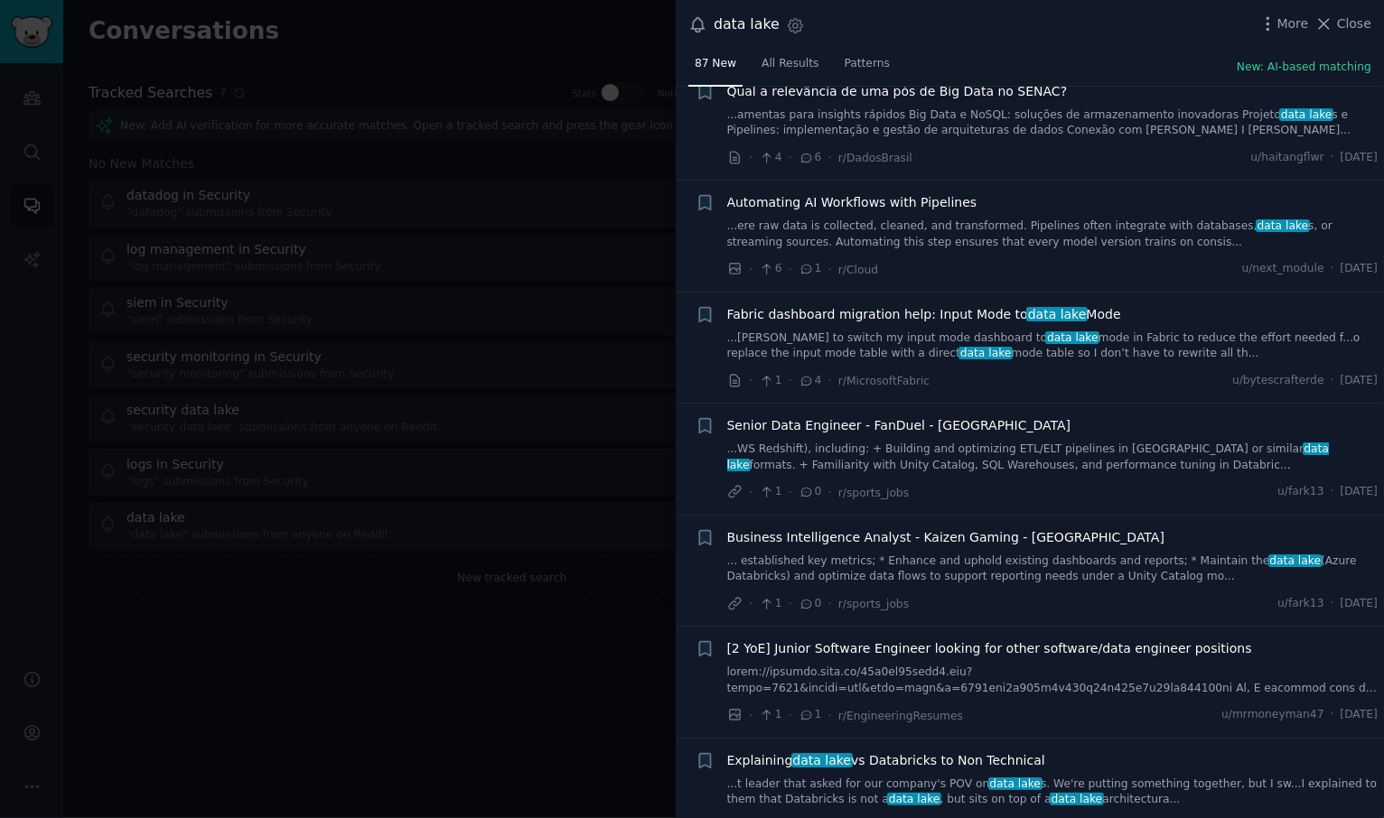
scroll to position [5874, 0]
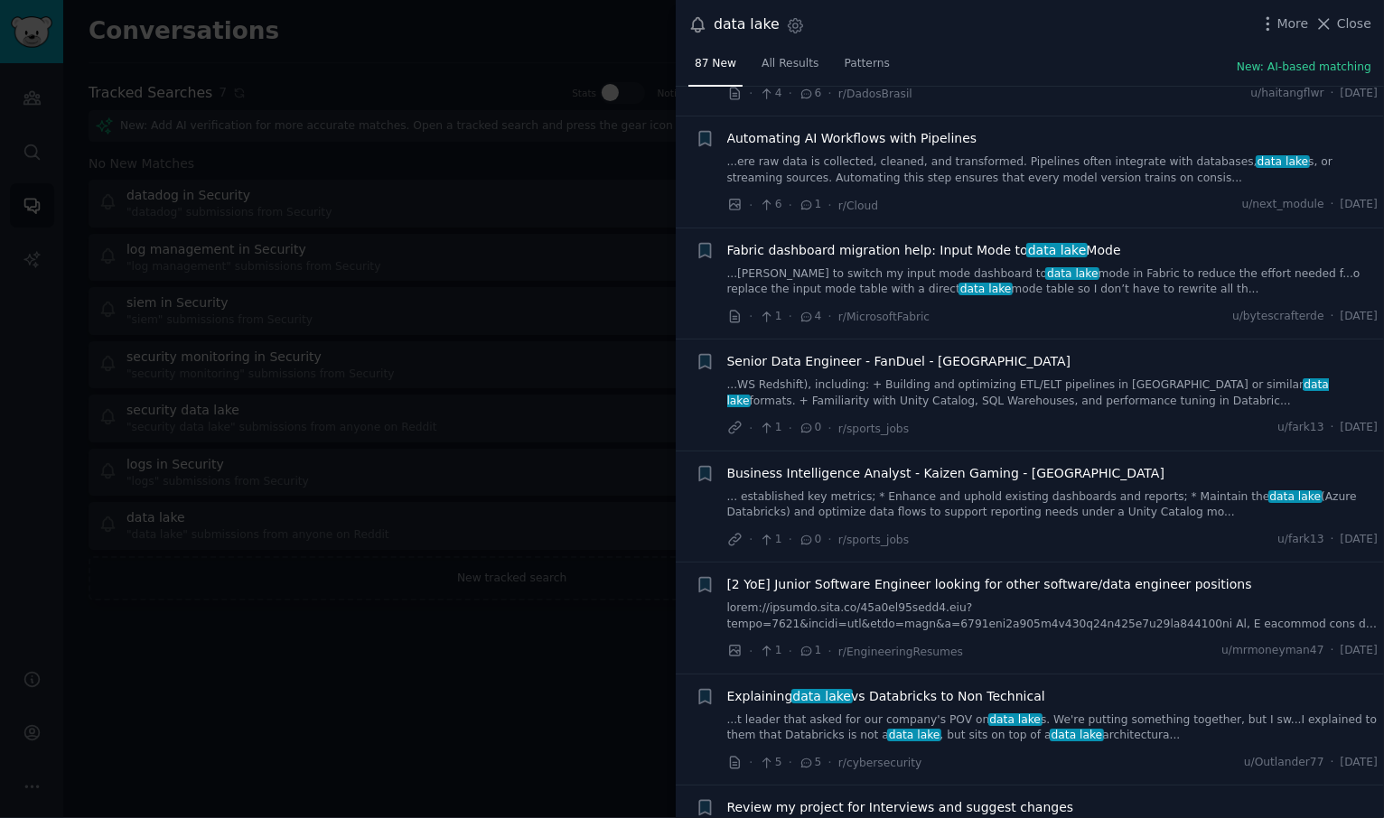
click at [1072, 295] on link "...[PERSON_NAME] to switch my input mode dashboard to data lake mode in Fabric …" at bounding box center [1052, 282] width 651 height 32
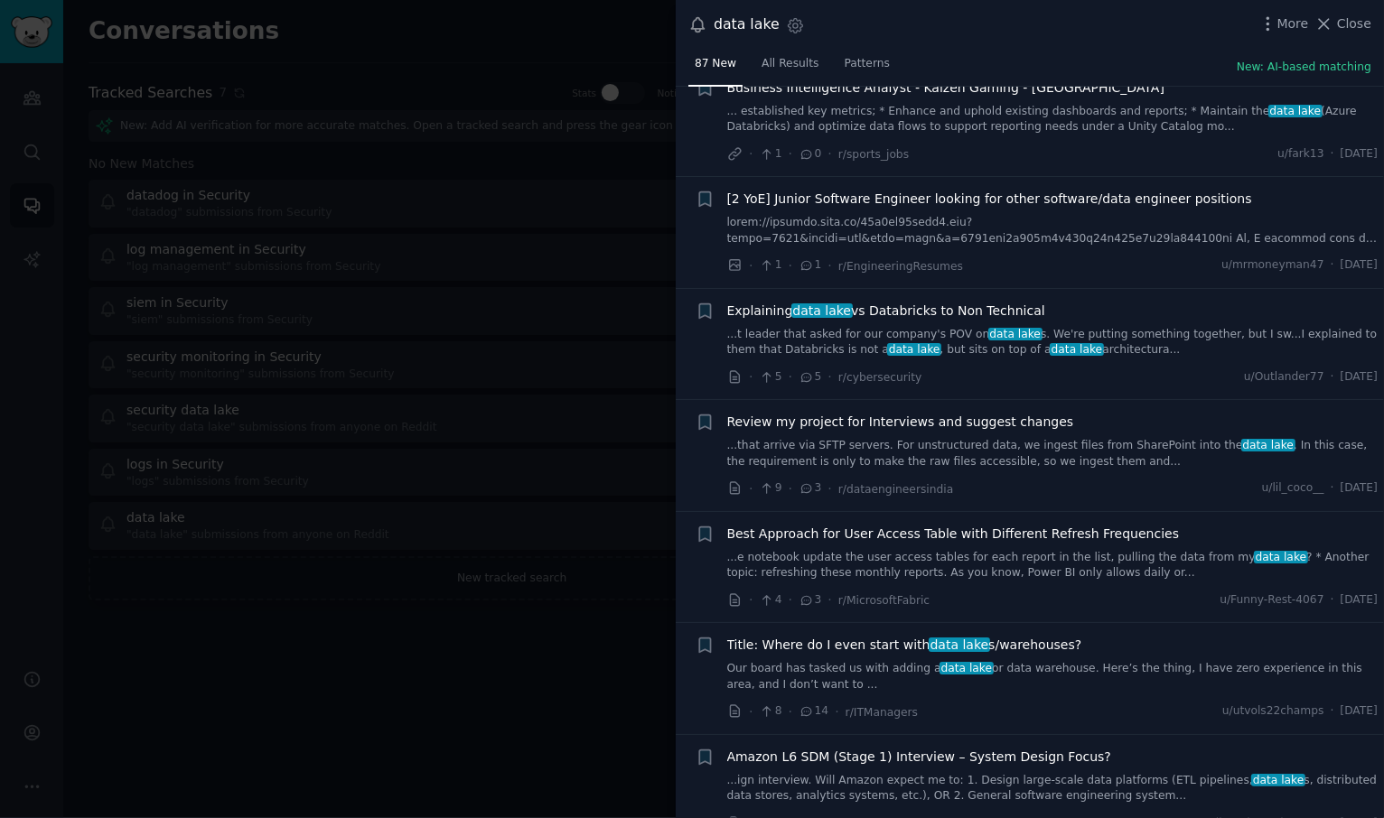
scroll to position [6172, 0]
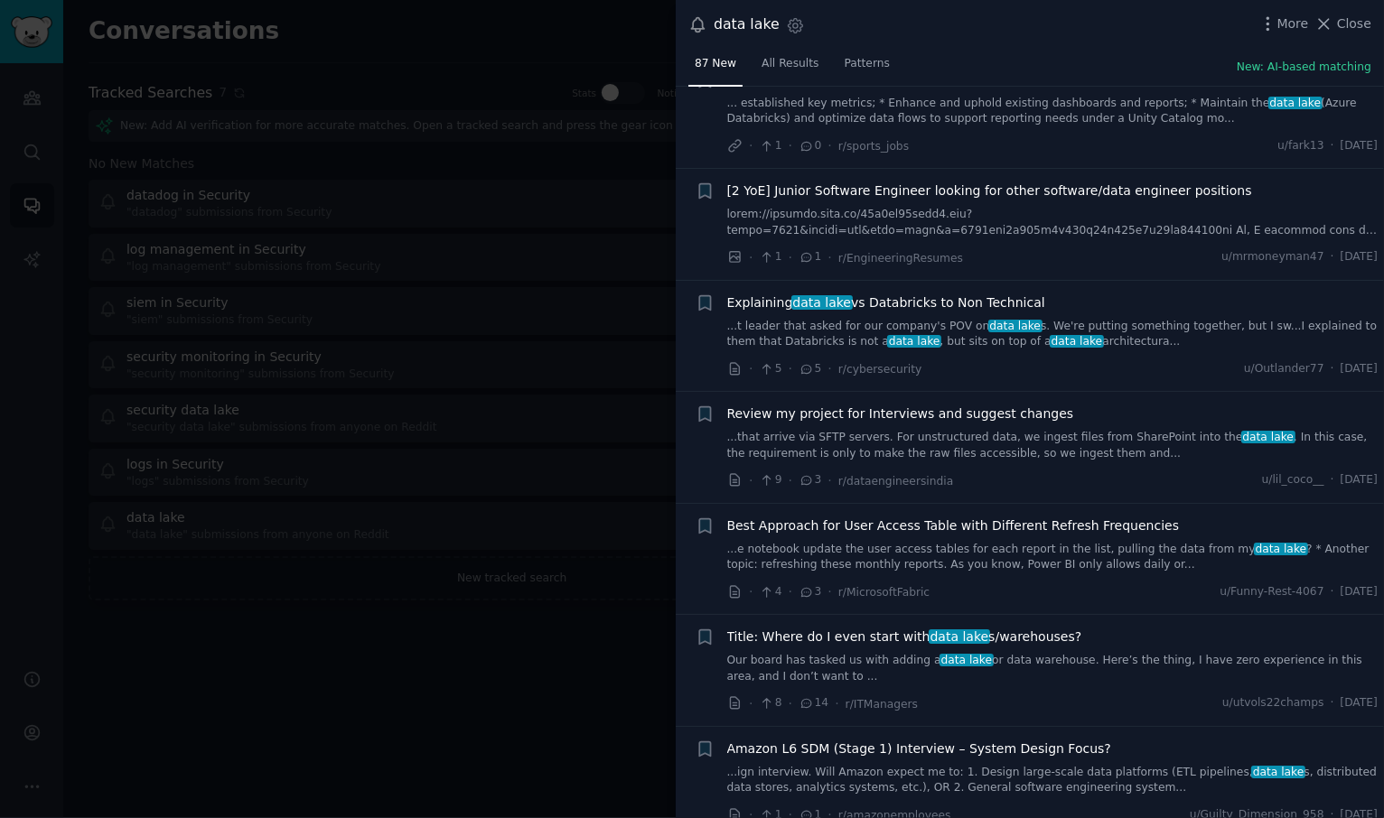
click at [1109, 332] on link "...t leader that asked for our company's POV on data lake s. We're putting some…" at bounding box center [1052, 335] width 651 height 32
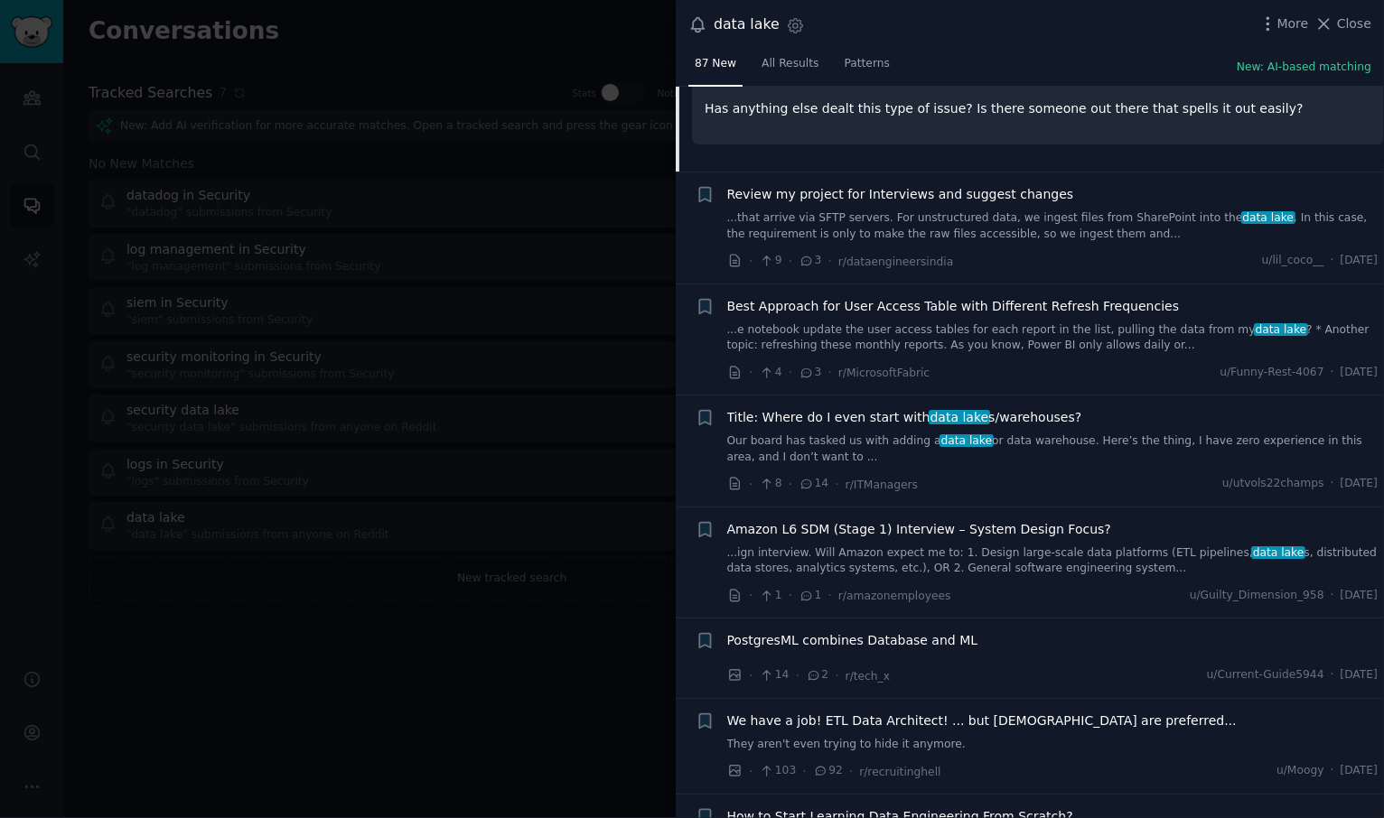
scroll to position [6394, 0]
click at [1091, 435] on link "Our board has tasked us with adding a data lake or data warehouse. Here’s the t…" at bounding box center [1052, 447] width 651 height 32
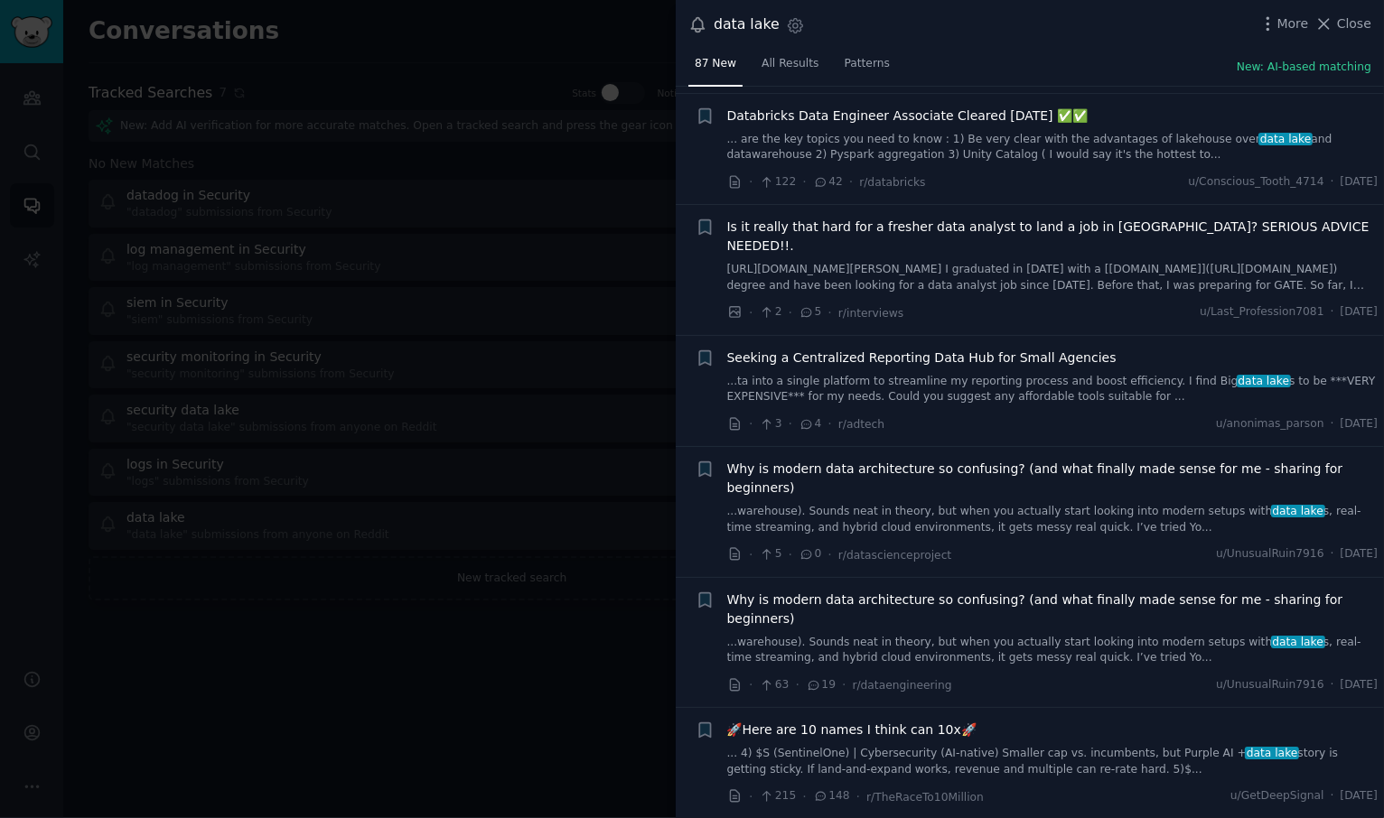
scroll to position [7485, 0]
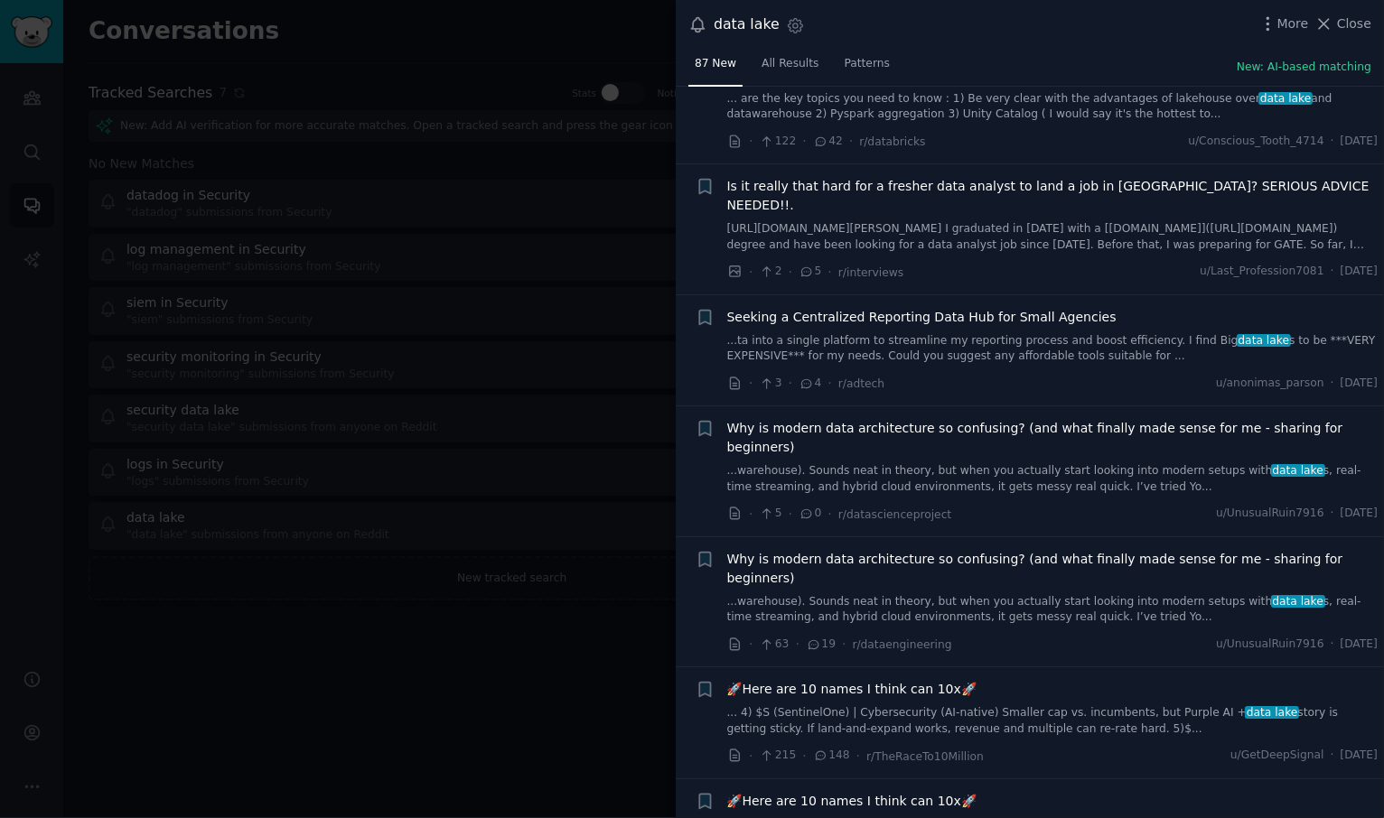
click at [1052, 333] on link "...ta into a single platform to streamline my reporting process and boost effic…" at bounding box center [1052, 349] width 651 height 32
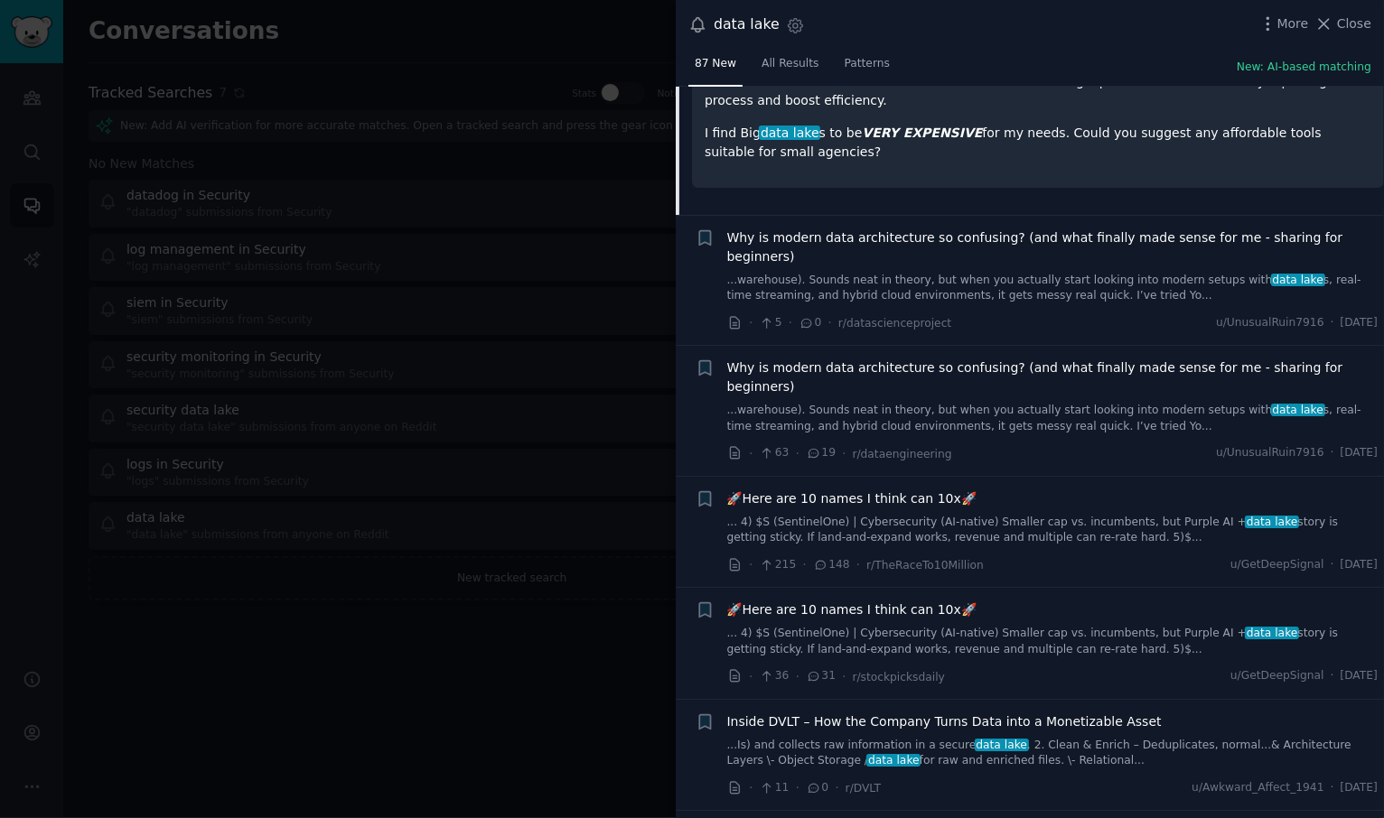
scroll to position [7439, 0]
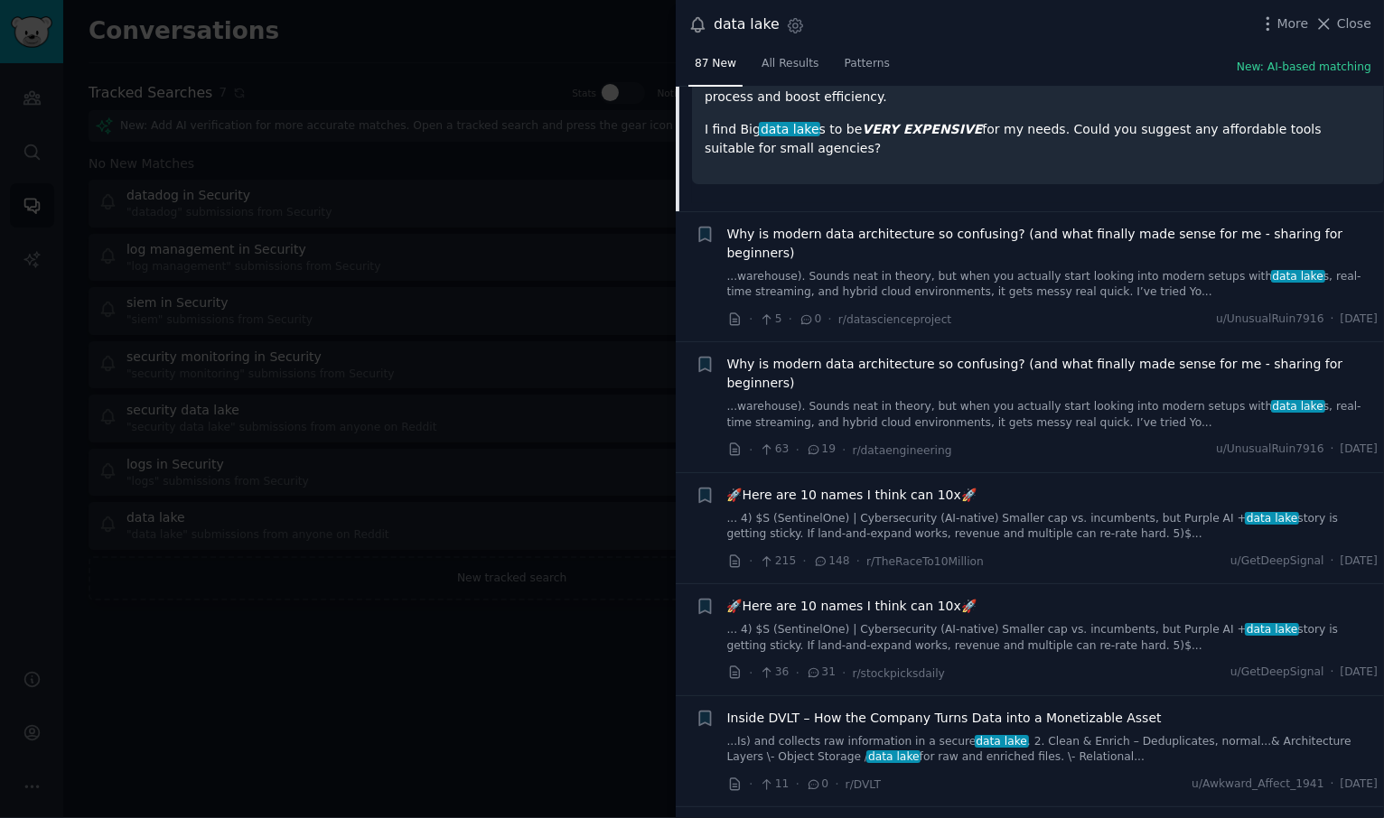
click at [1127, 269] on link "...warehouse). Sounds neat in theory, but when you actually start looking into …" at bounding box center [1052, 285] width 651 height 32
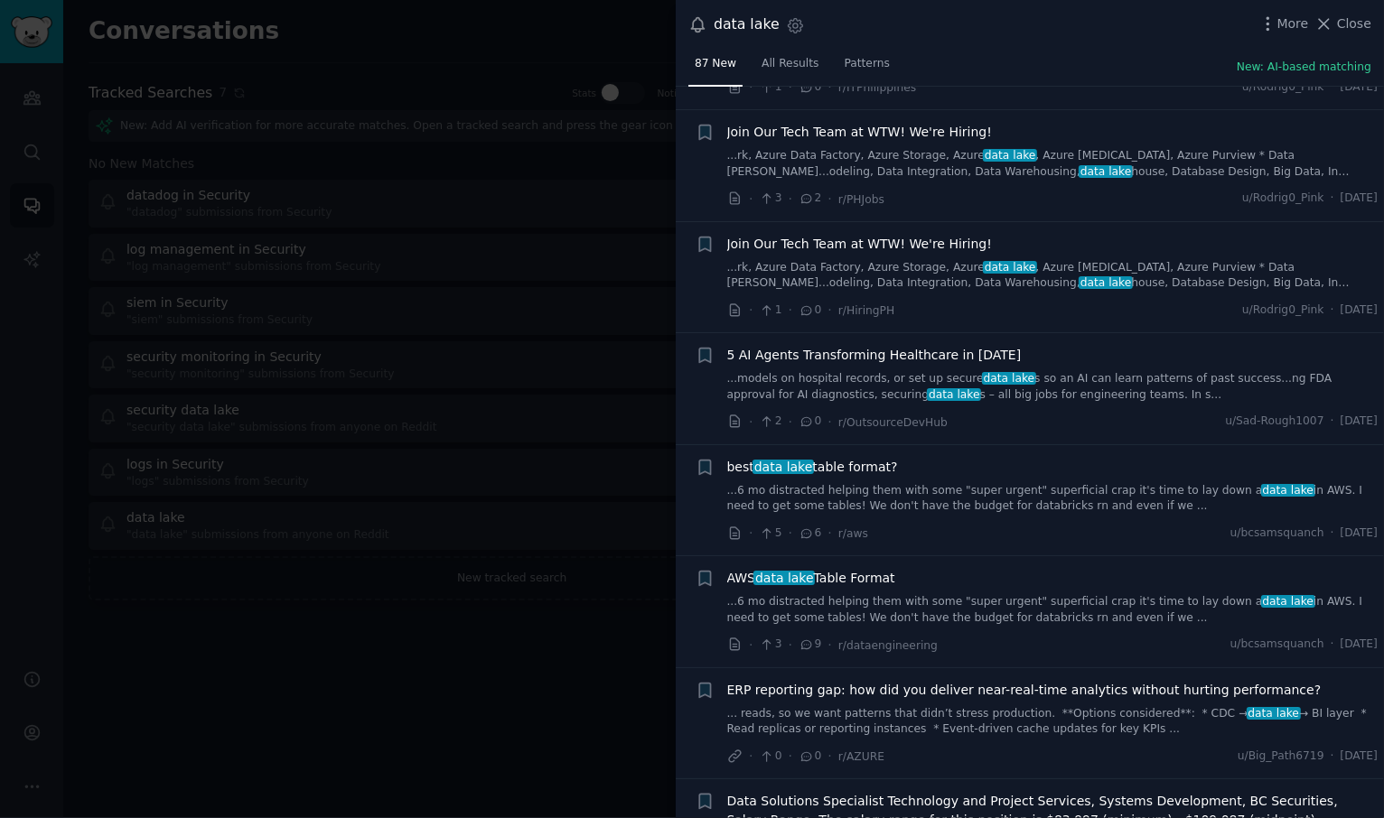
scroll to position [9002, 0]
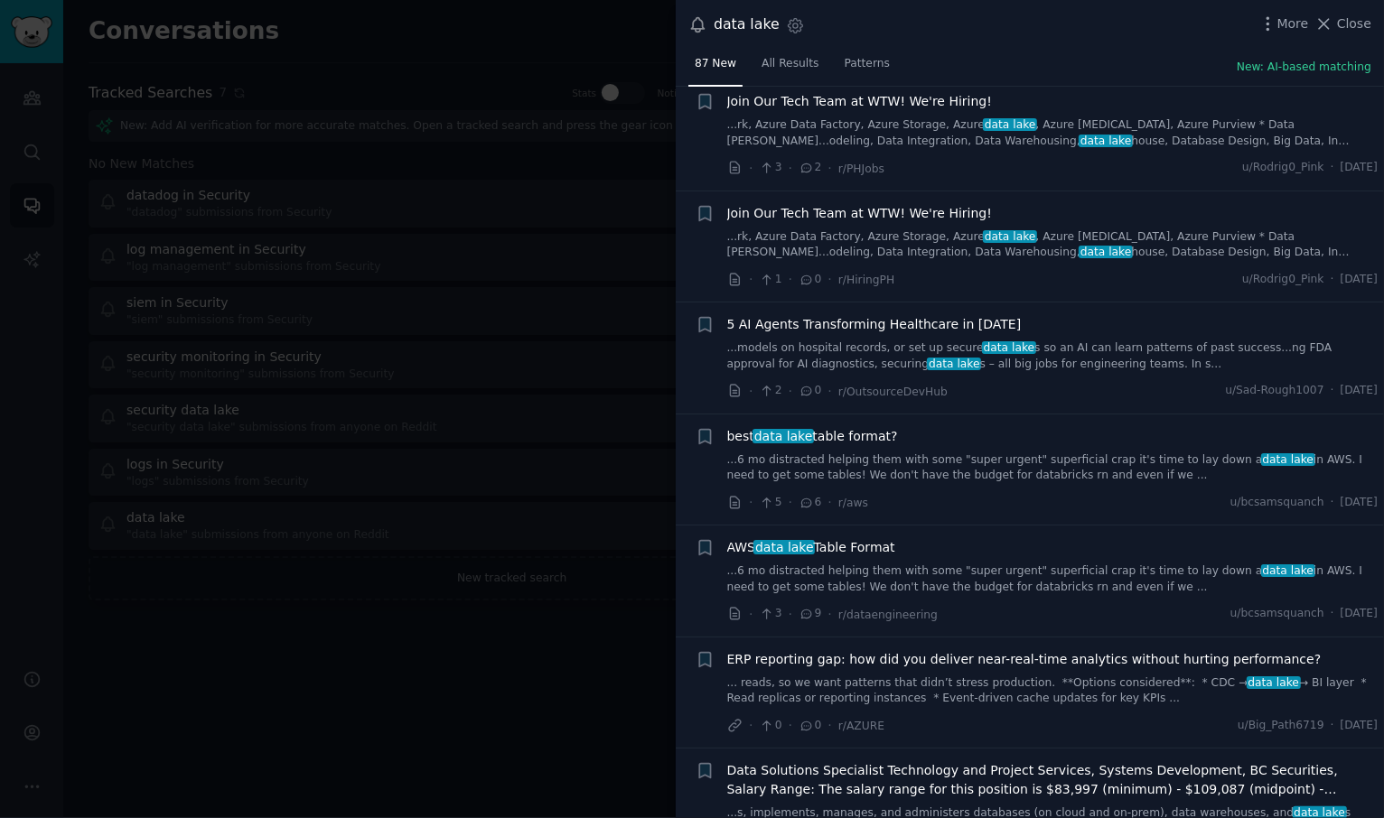
click at [1036, 453] on link "...6 mo distracted helping them with some "super urgent" superficial crap it's …" at bounding box center [1052, 469] width 651 height 32
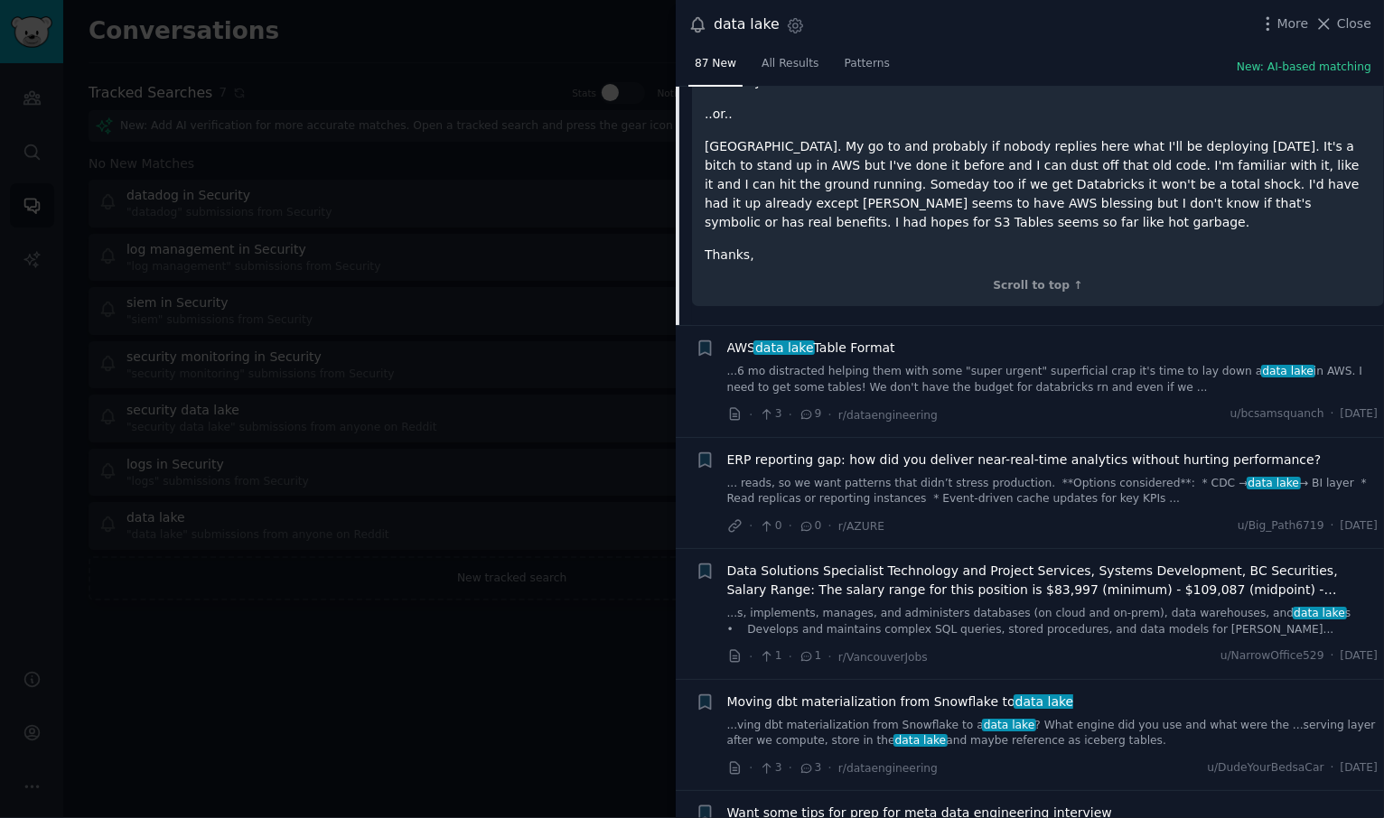
scroll to position [9393, 0]
click at [1045, 365] on link "...6 mo distracted helping them with some "super urgent" superficial crap it's …" at bounding box center [1052, 381] width 651 height 32
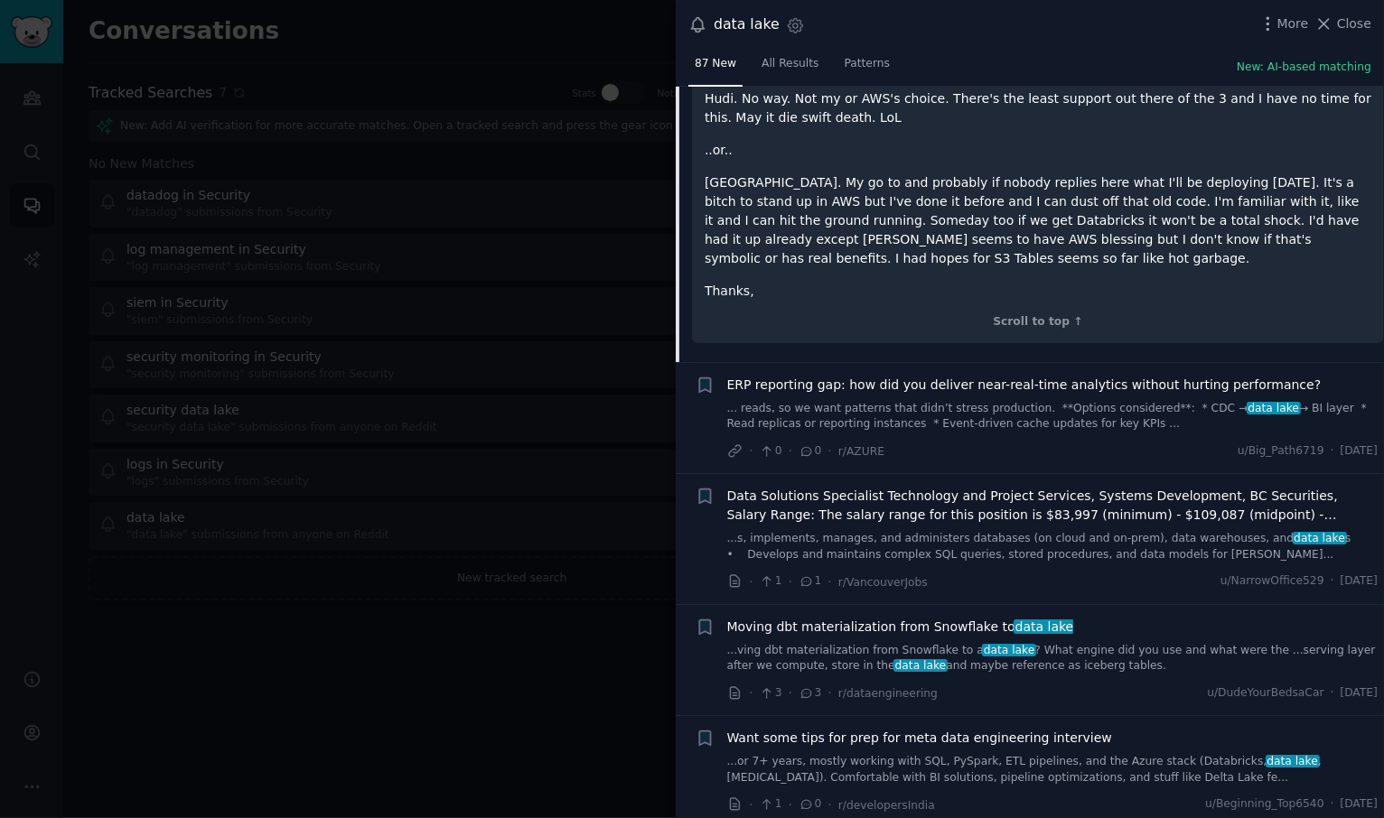
scroll to position [9505, 0]
